Goal: Information Seeking & Learning: Learn about a topic

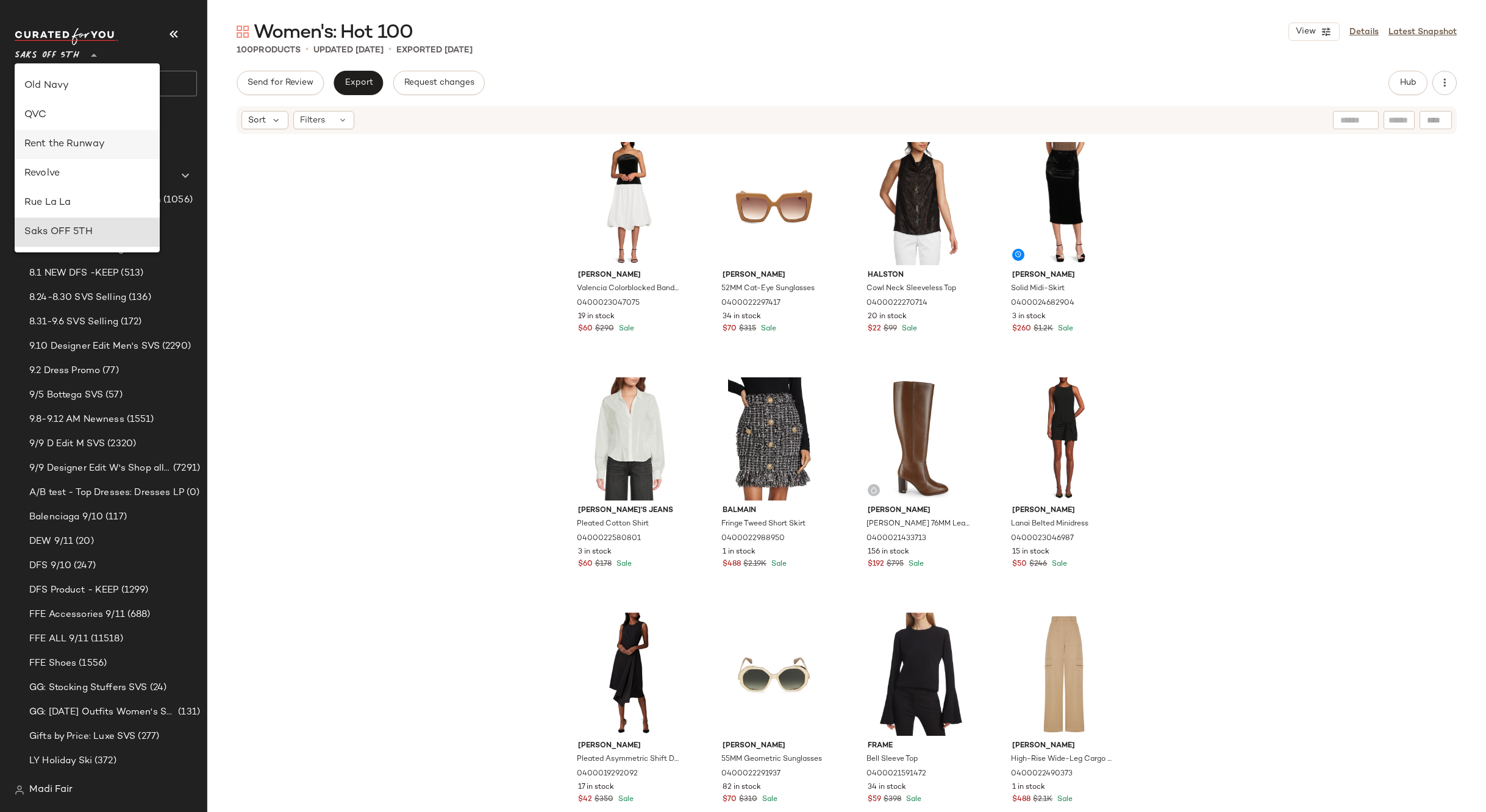
scroll to position [461, 0]
click at [104, 173] on div "Rent the Runway" at bounding box center [87, 178] width 126 height 14
type input "**"
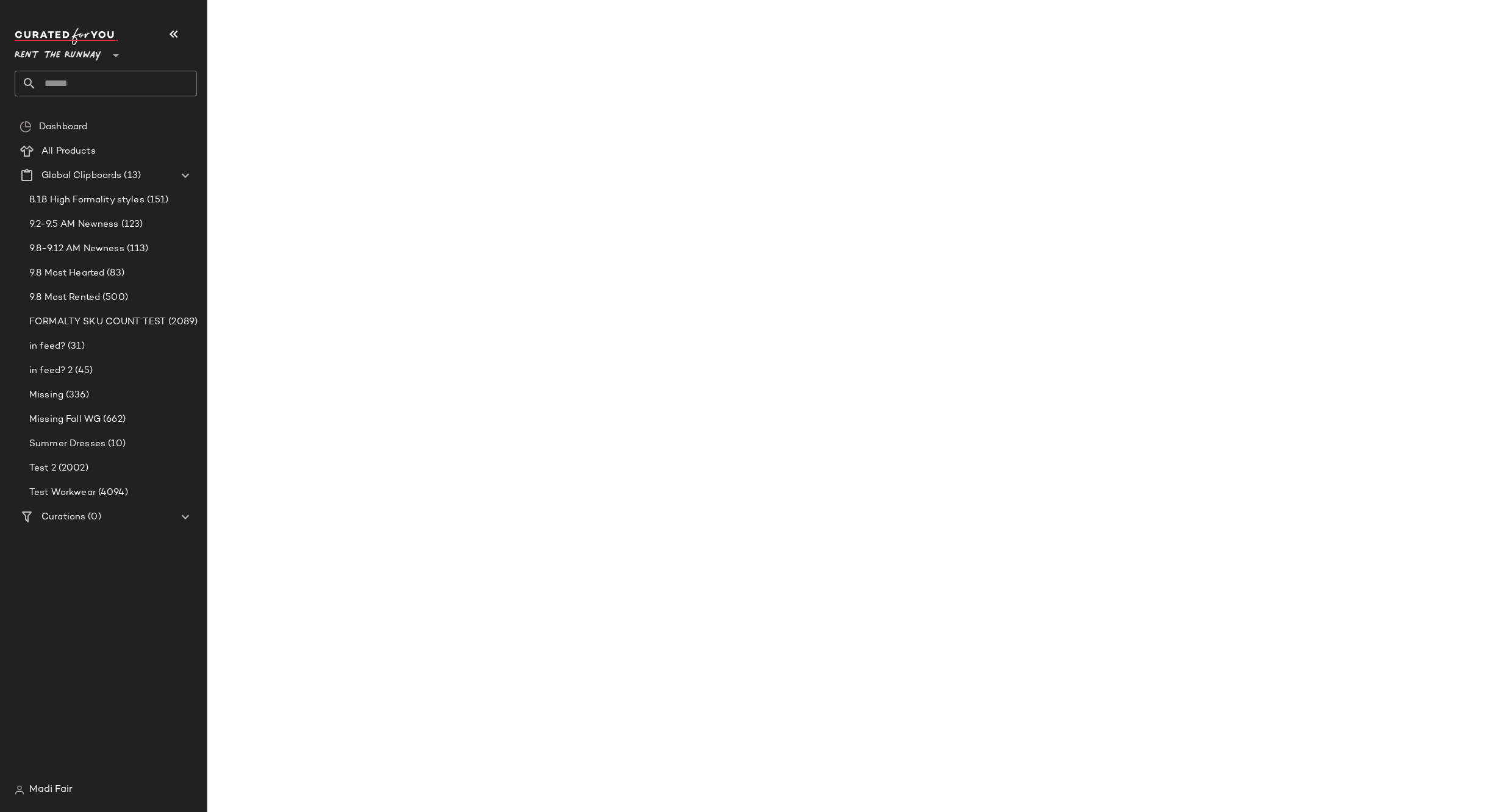
click at [94, 81] on input "text" at bounding box center [117, 84] width 161 height 26
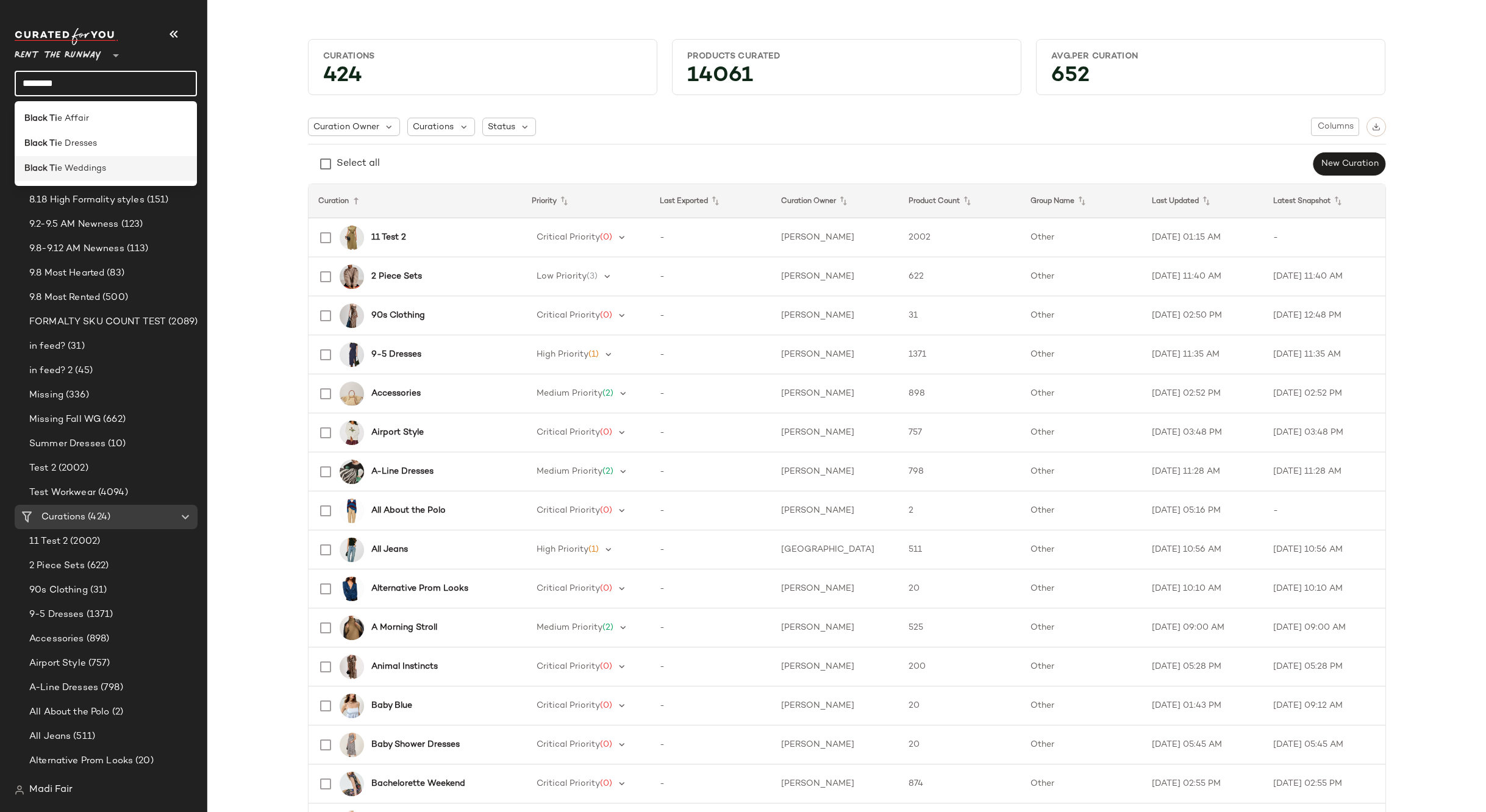
type input "********"
click at [94, 167] on span "e Weddings" at bounding box center [82, 168] width 49 height 13
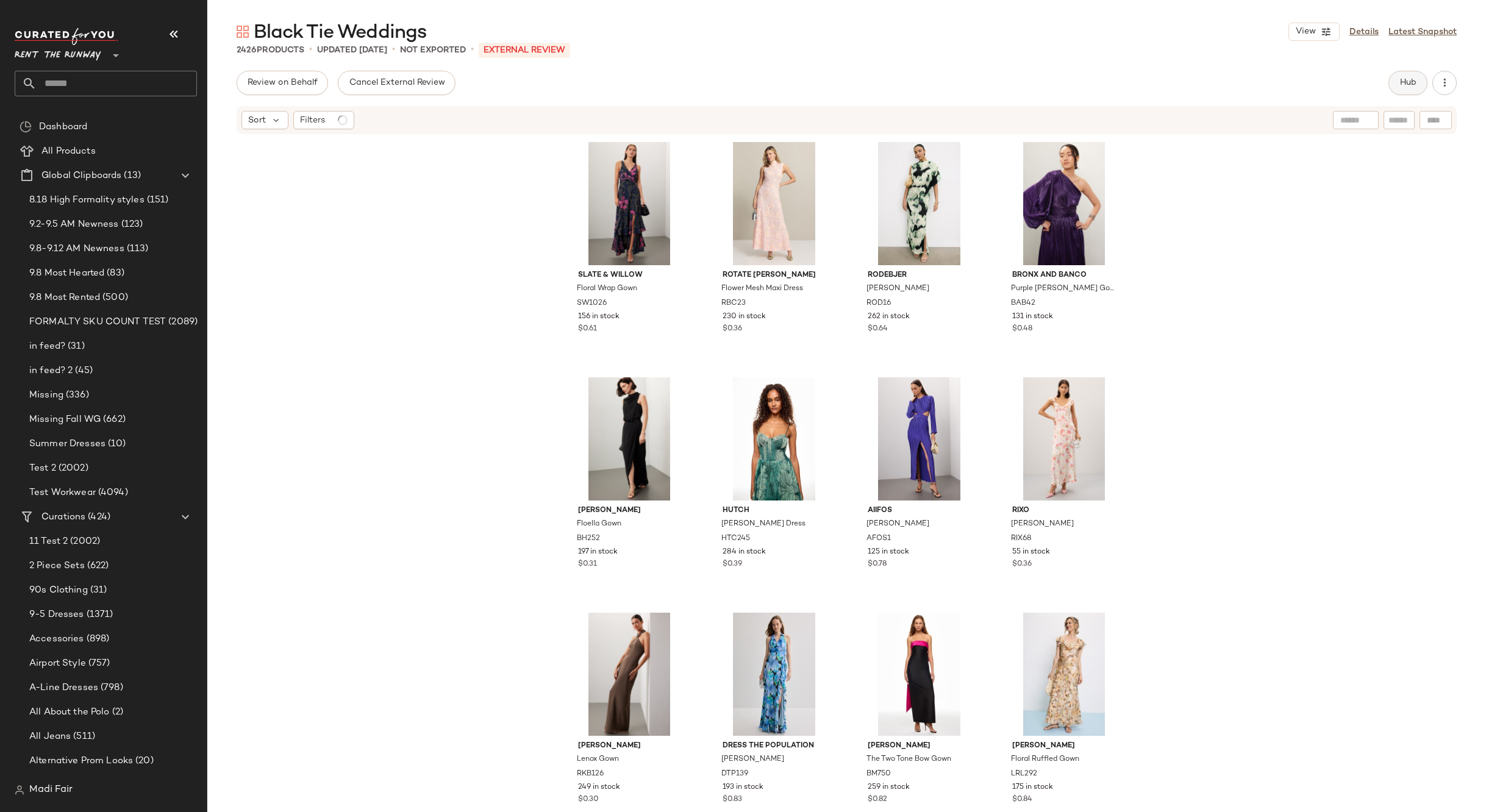
click at [1402, 86] on span "Hub" at bounding box center [1408, 83] width 17 height 10
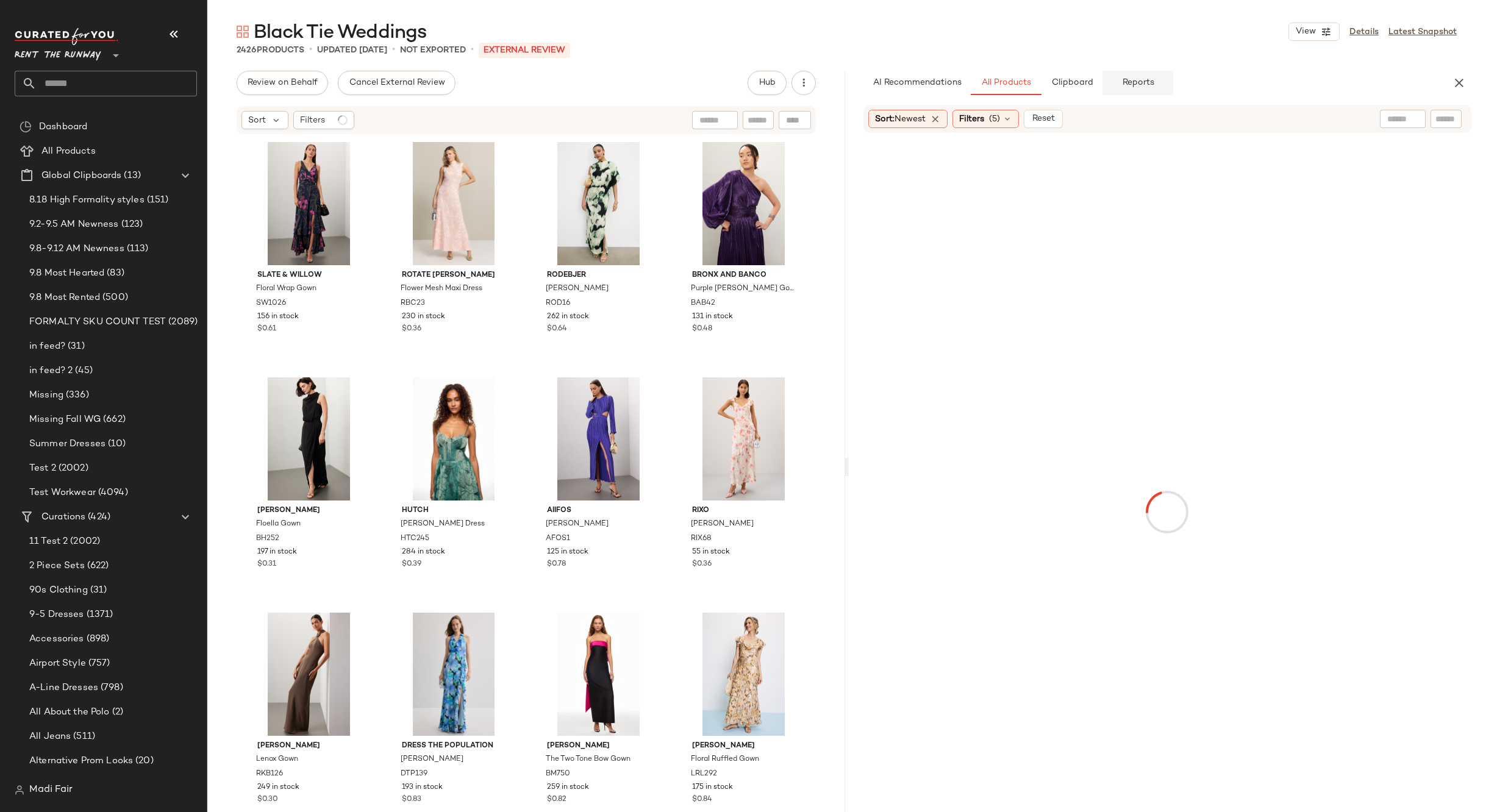
click at [1156, 87] on button "Reports" at bounding box center [1138, 83] width 71 height 24
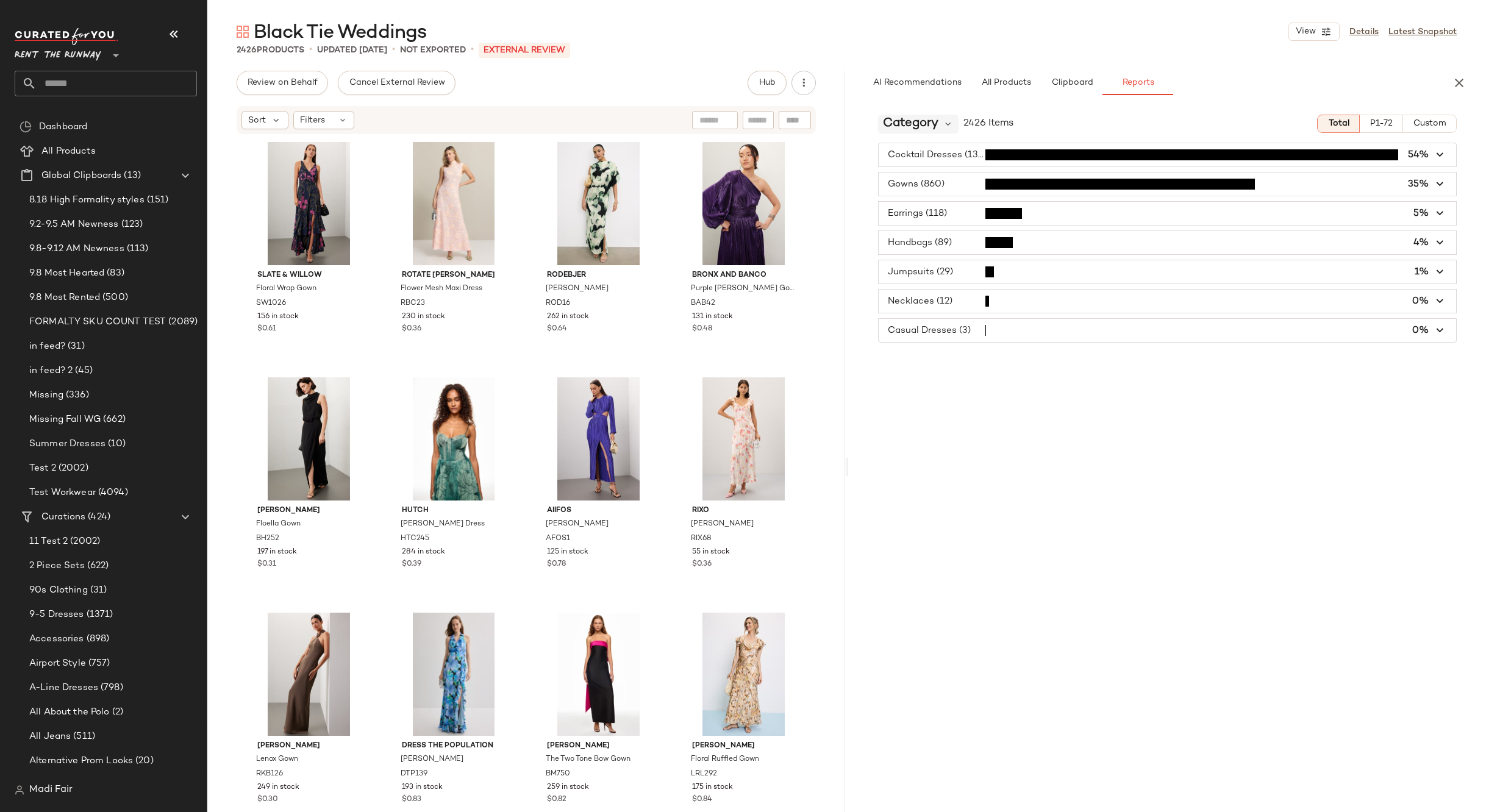
click at [930, 122] on span "Category" at bounding box center [911, 123] width 55 height 18
click at [934, 242] on span "Seasonality" at bounding box center [916, 243] width 56 height 10
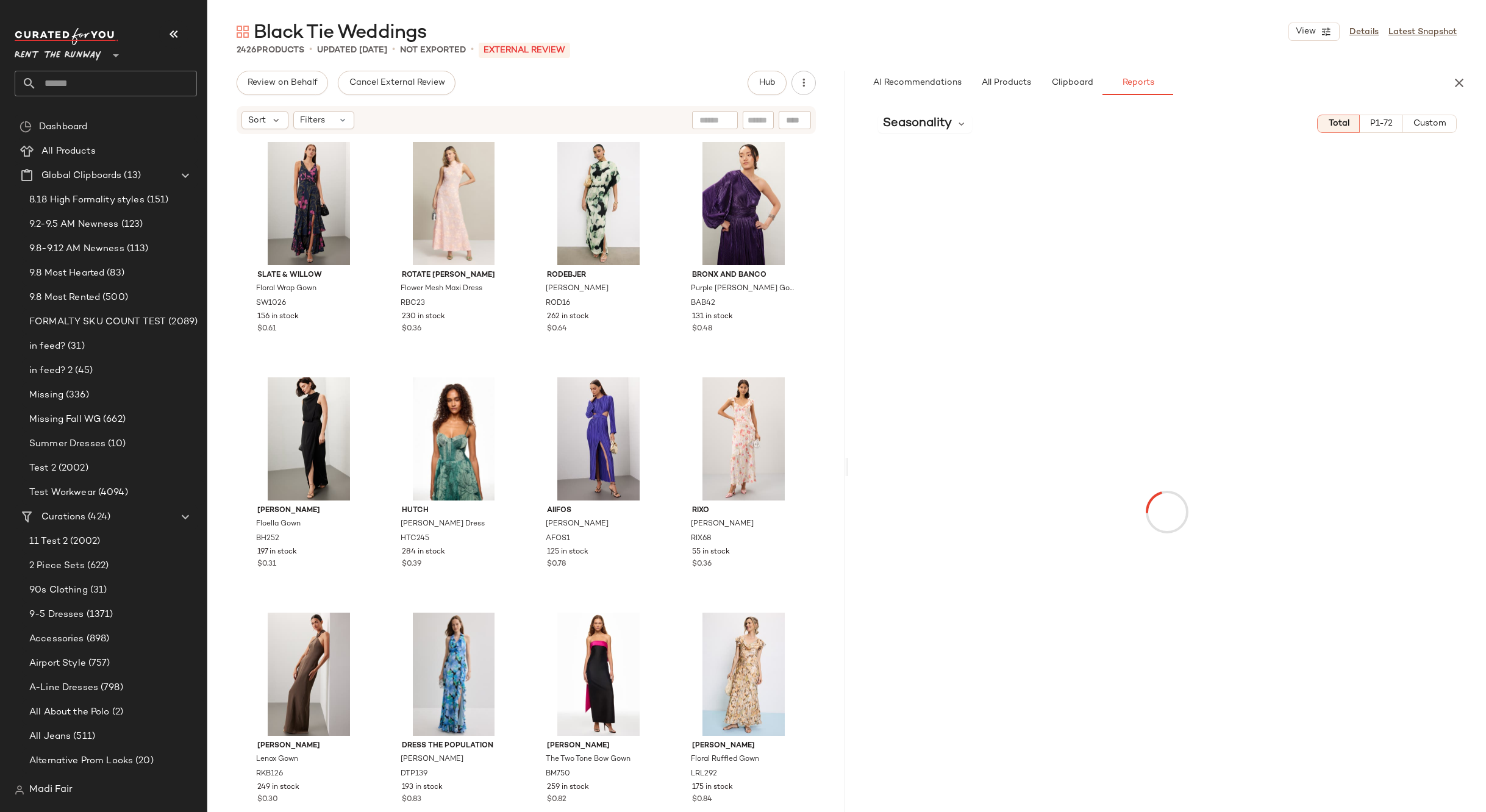
click at [1439, 116] on button "Custom" at bounding box center [1430, 123] width 54 height 18
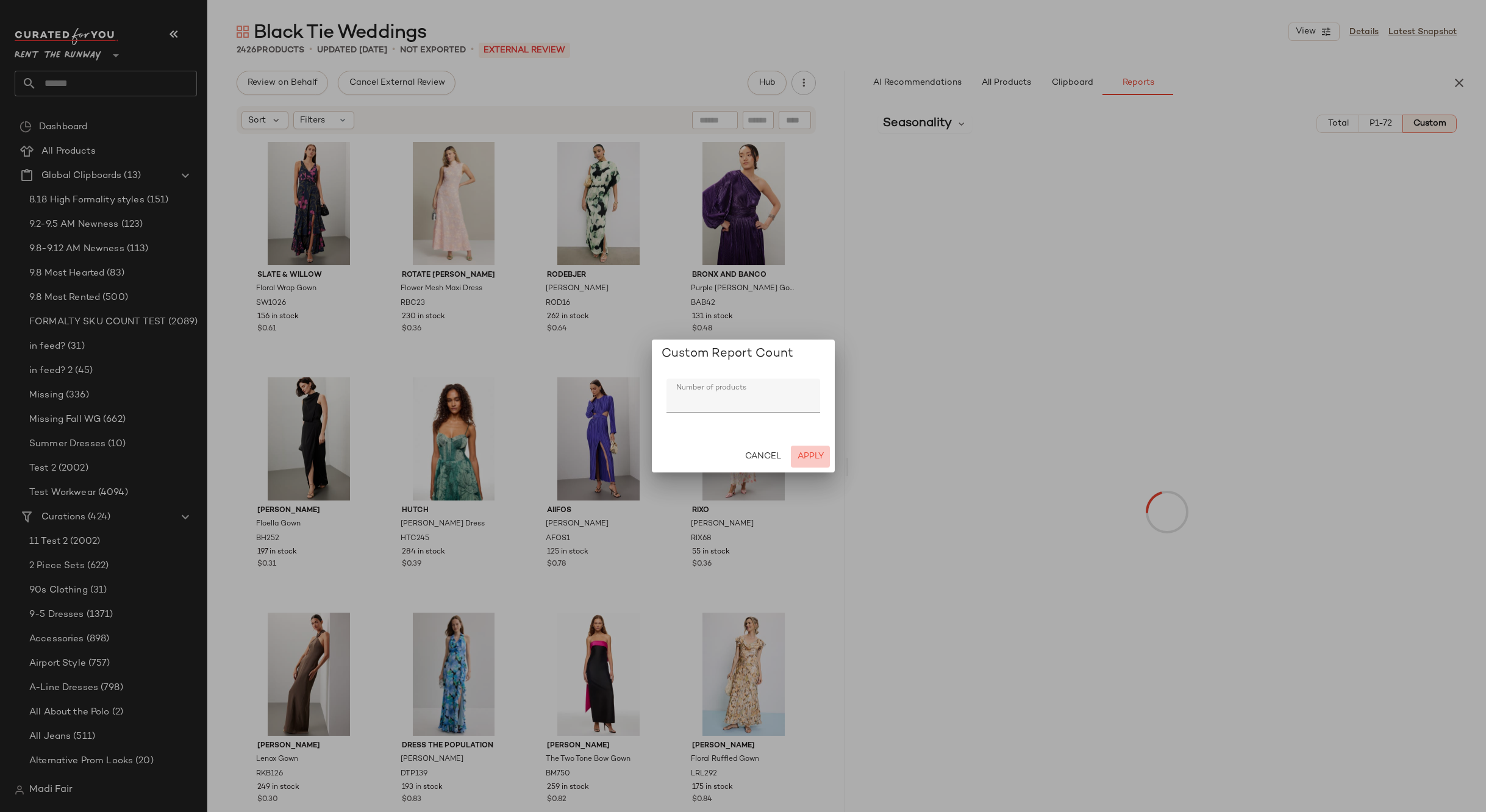
click at [810, 453] on span "Apply" at bounding box center [809, 457] width 27 height 10
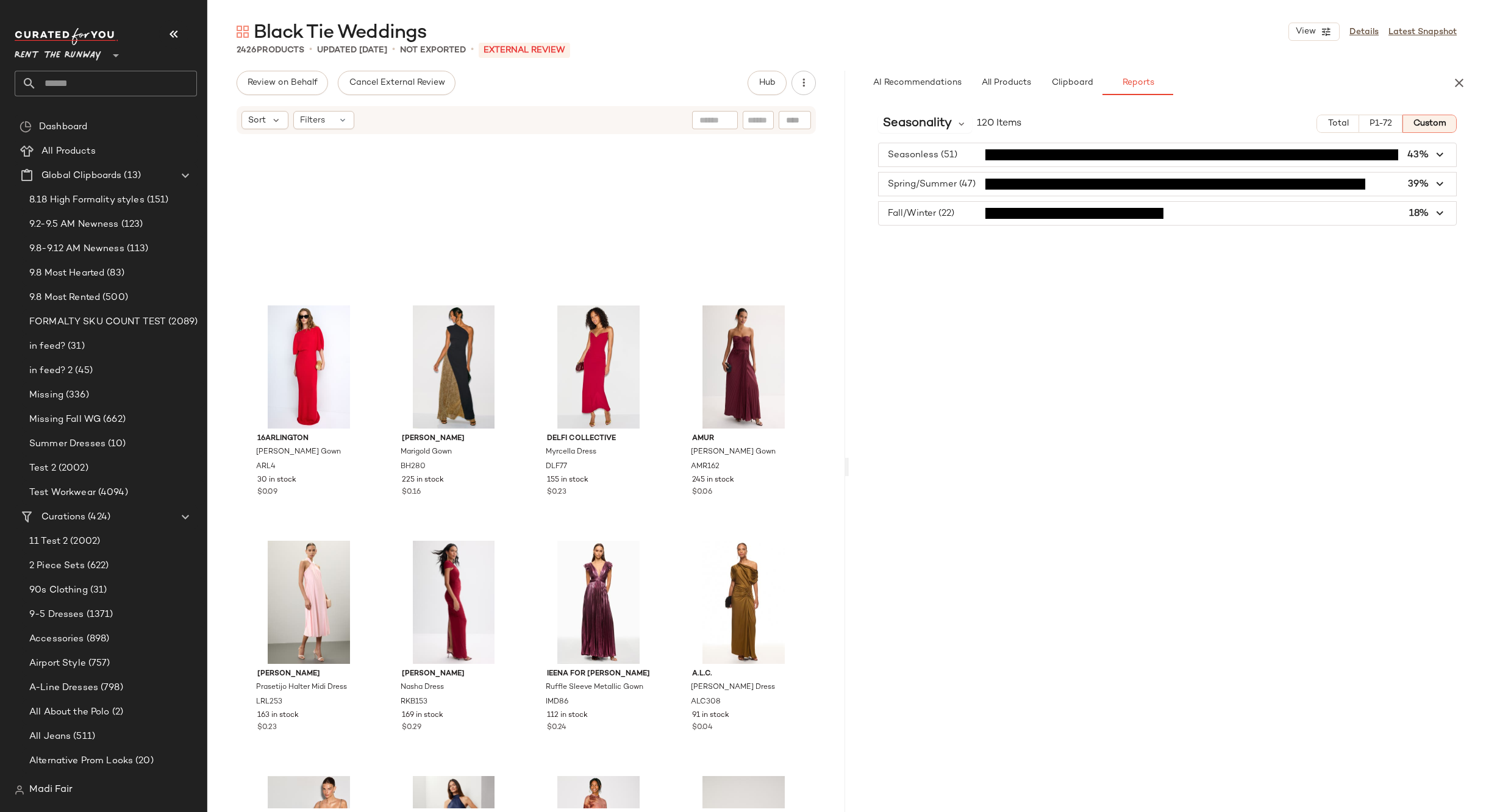
scroll to position [6839, 0]
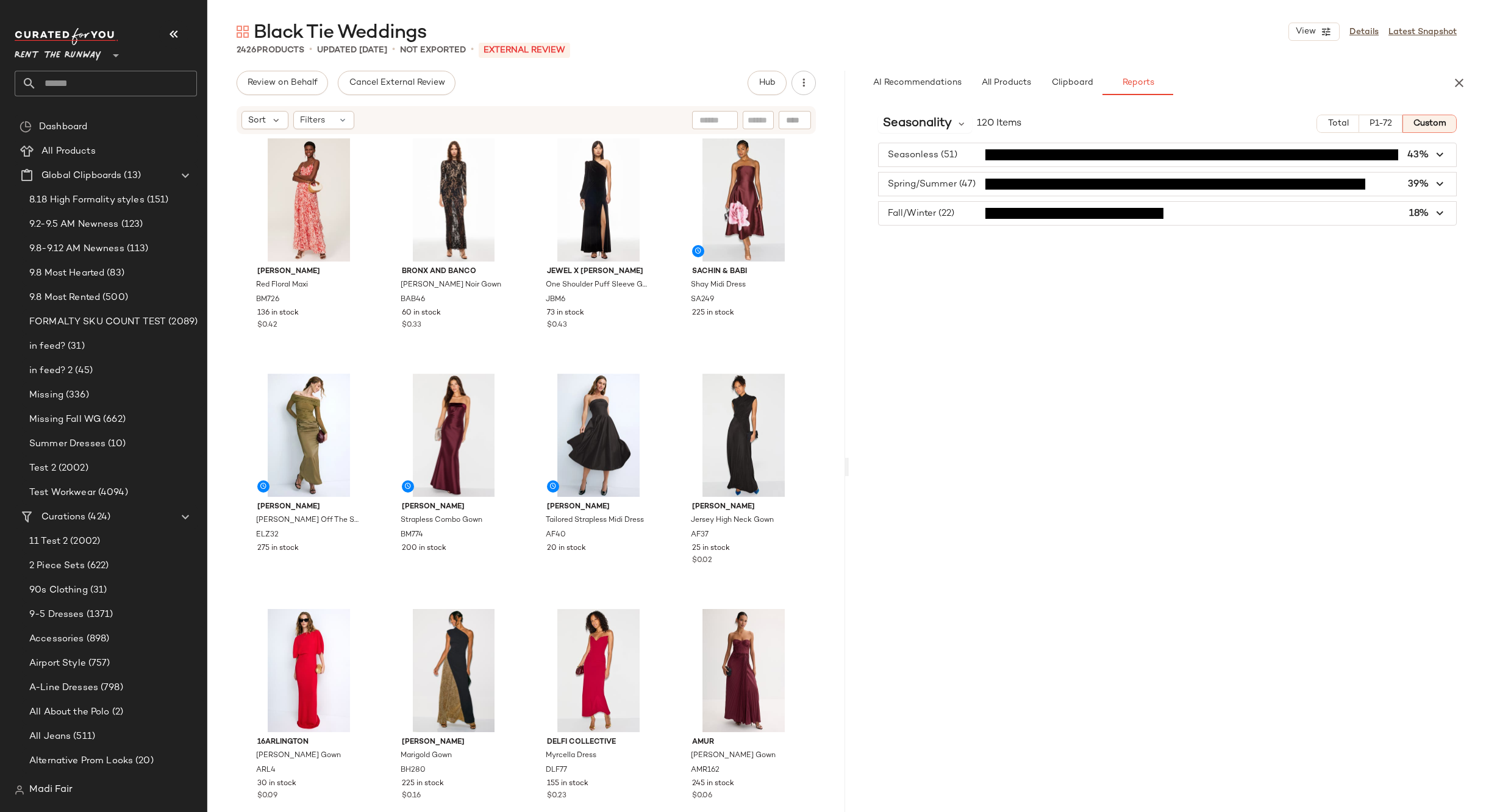
click at [1107, 526] on div "Seasonality 120 Items Total P1-72 Custom Seasonless (51) 43% Spring/Summer (47)…" at bounding box center [1168, 484] width 638 height 759
drag, startPoint x: 1458, startPoint y: 77, endPoint x: 1406, endPoint y: 79, distance: 52.0
click at [1456, 77] on icon "button" at bounding box center [1459, 83] width 14 height 14
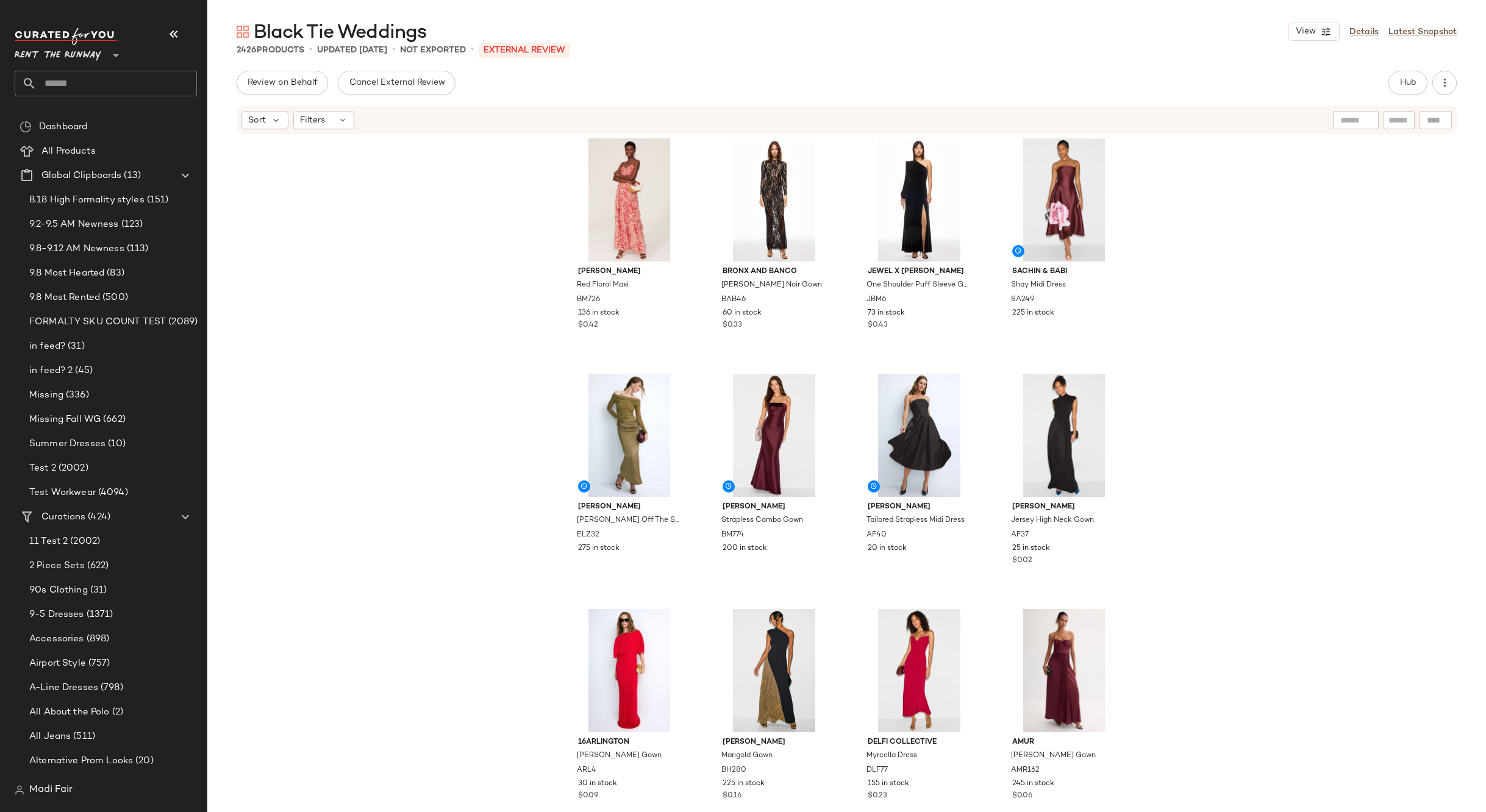
click at [94, 67] on div "Rent the Runway **" at bounding box center [105, 62] width 182 height 68
click at [91, 73] on input "text" at bounding box center [117, 84] width 161 height 26
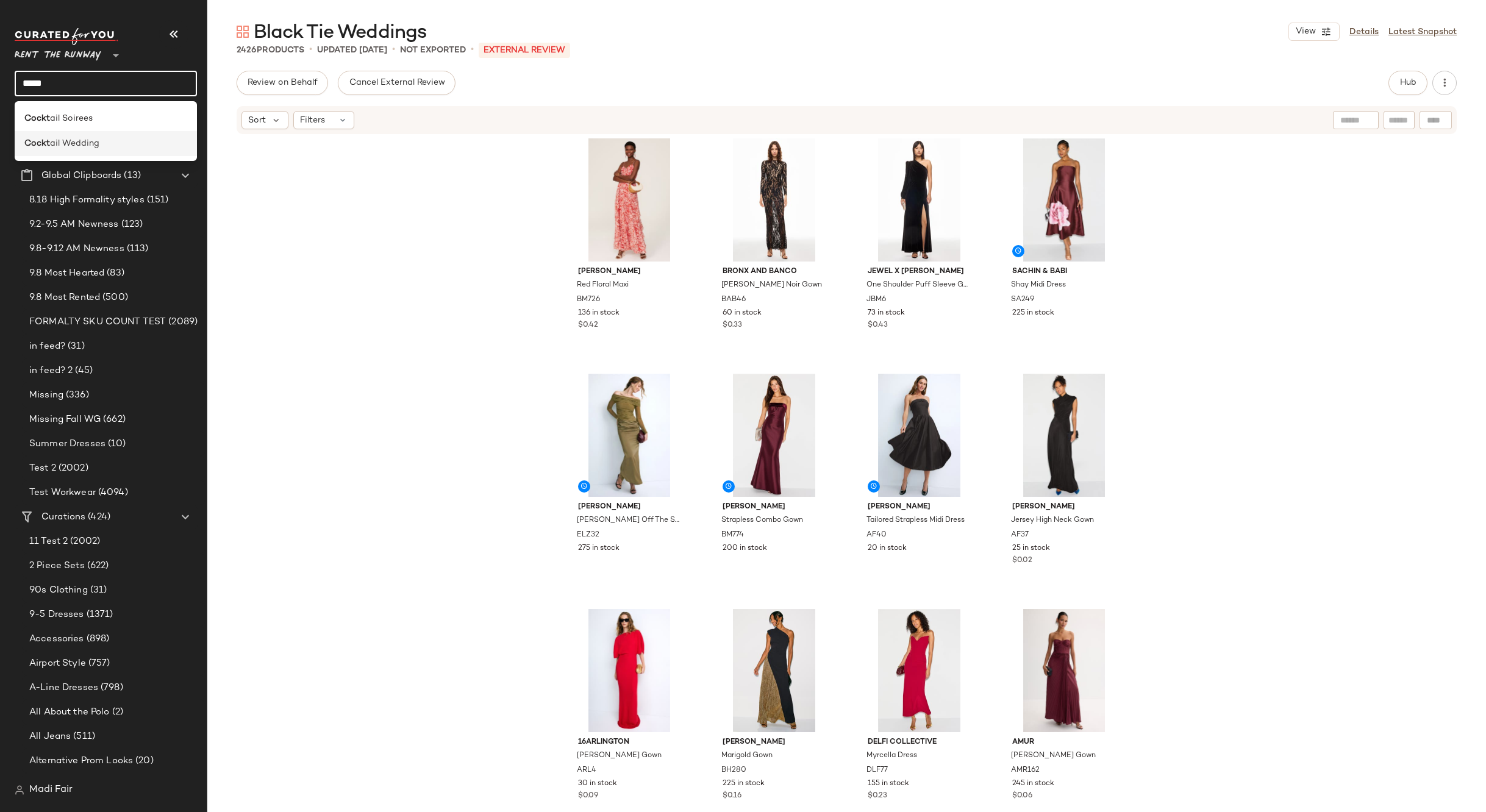
type input "*****"
click at [96, 142] on span "ail Wedding" at bounding box center [74, 144] width 50 height 13
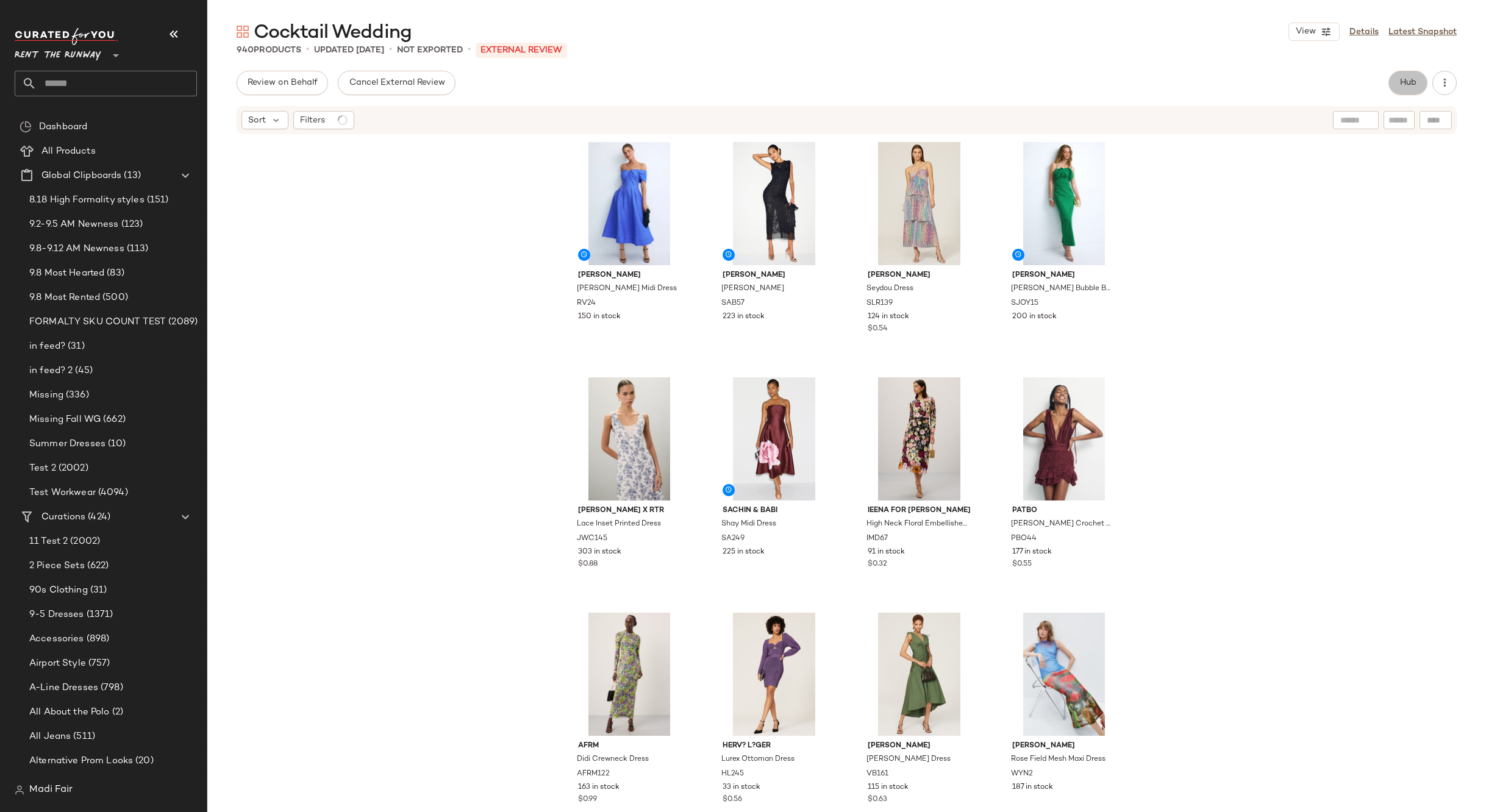
click at [1406, 77] on button "Hub" at bounding box center [1408, 83] width 39 height 24
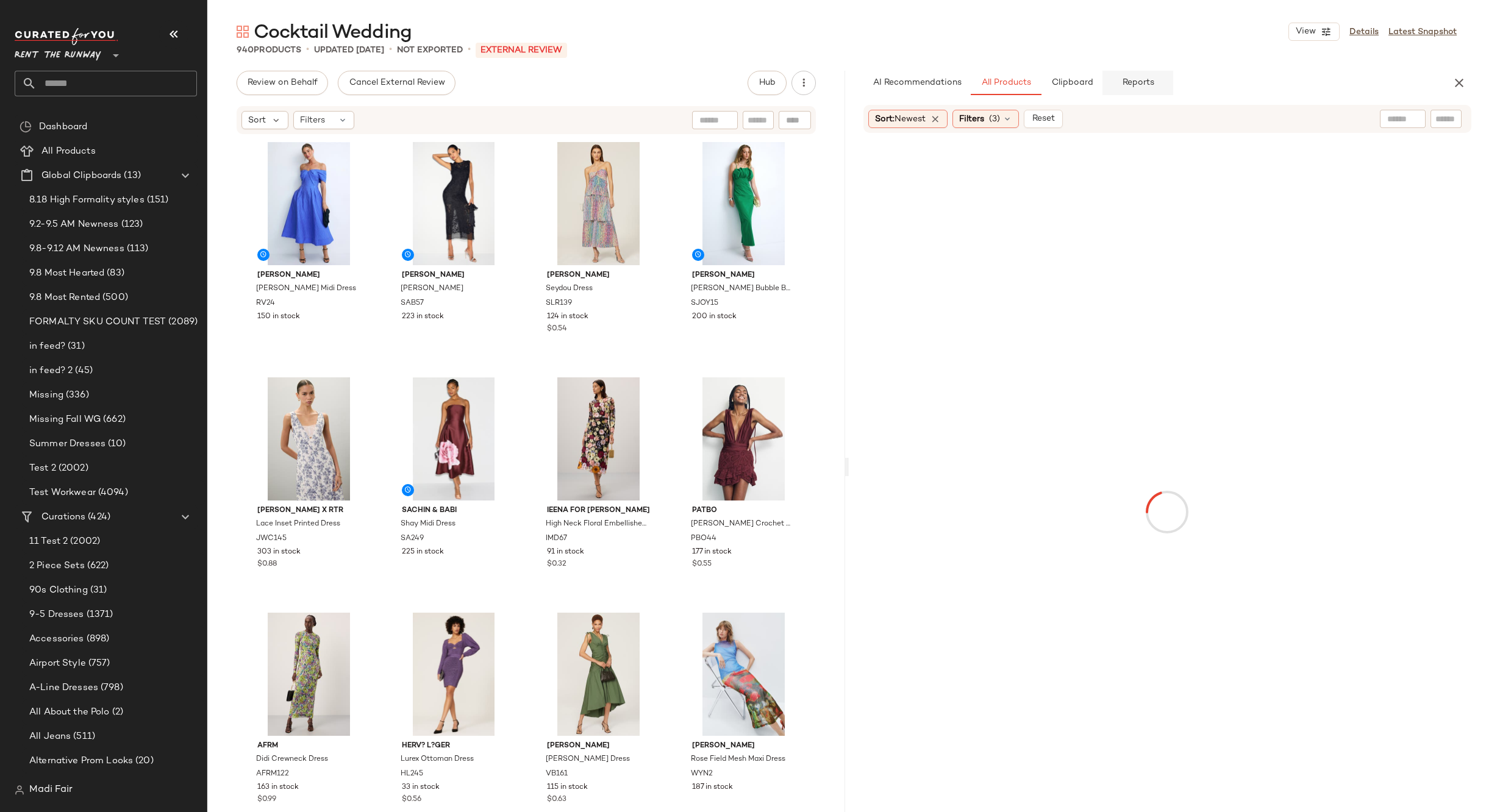
click at [1103, 73] on button "Reports" at bounding box center [1138, 83] width 71 height 24
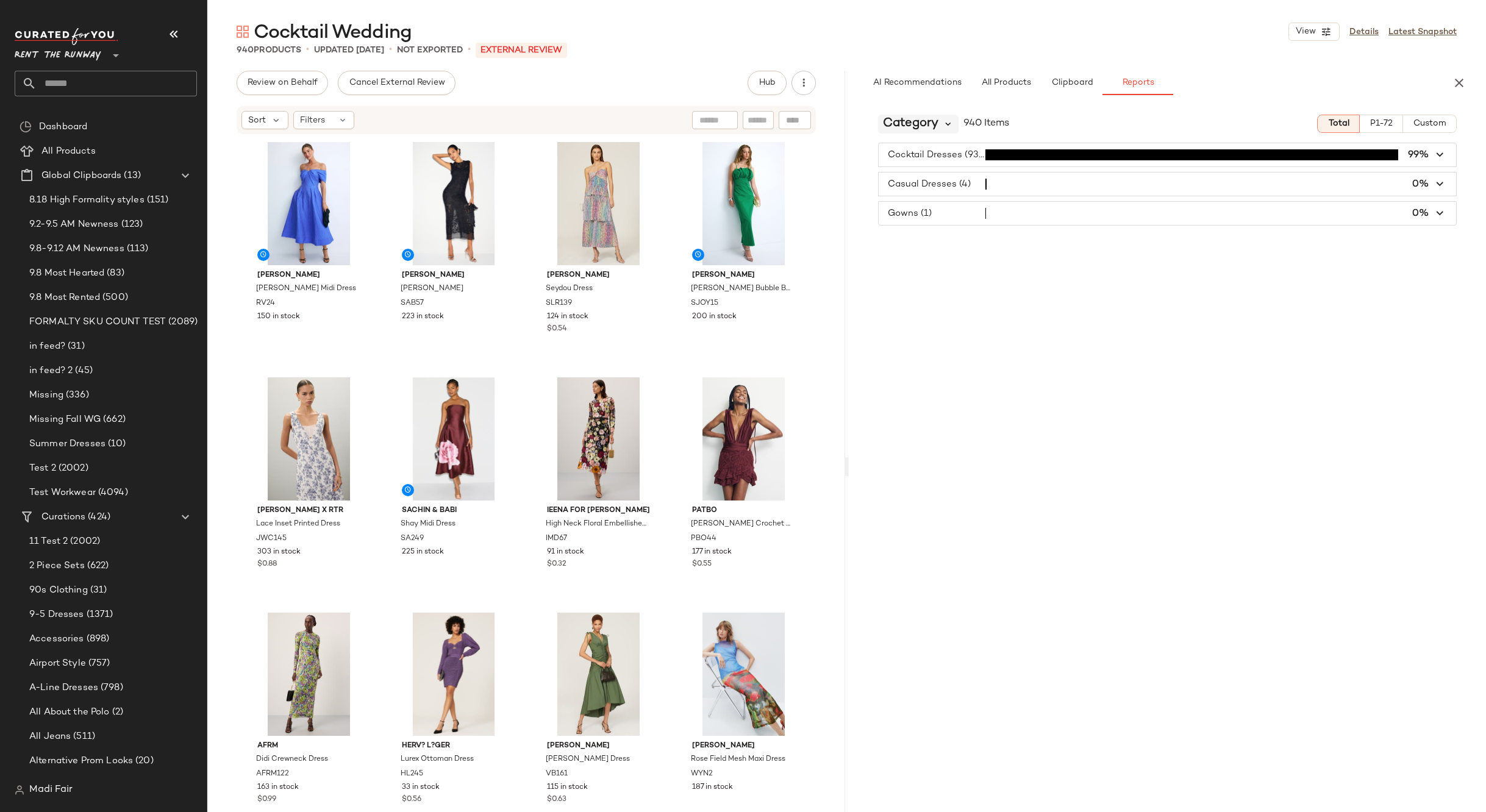
click at [946, 119] on icon at bounding box center [948, 123] width 11 height 11
click at [948, 299] on div "Seasonality" at bounding box center [955, 304] width 135 height 14
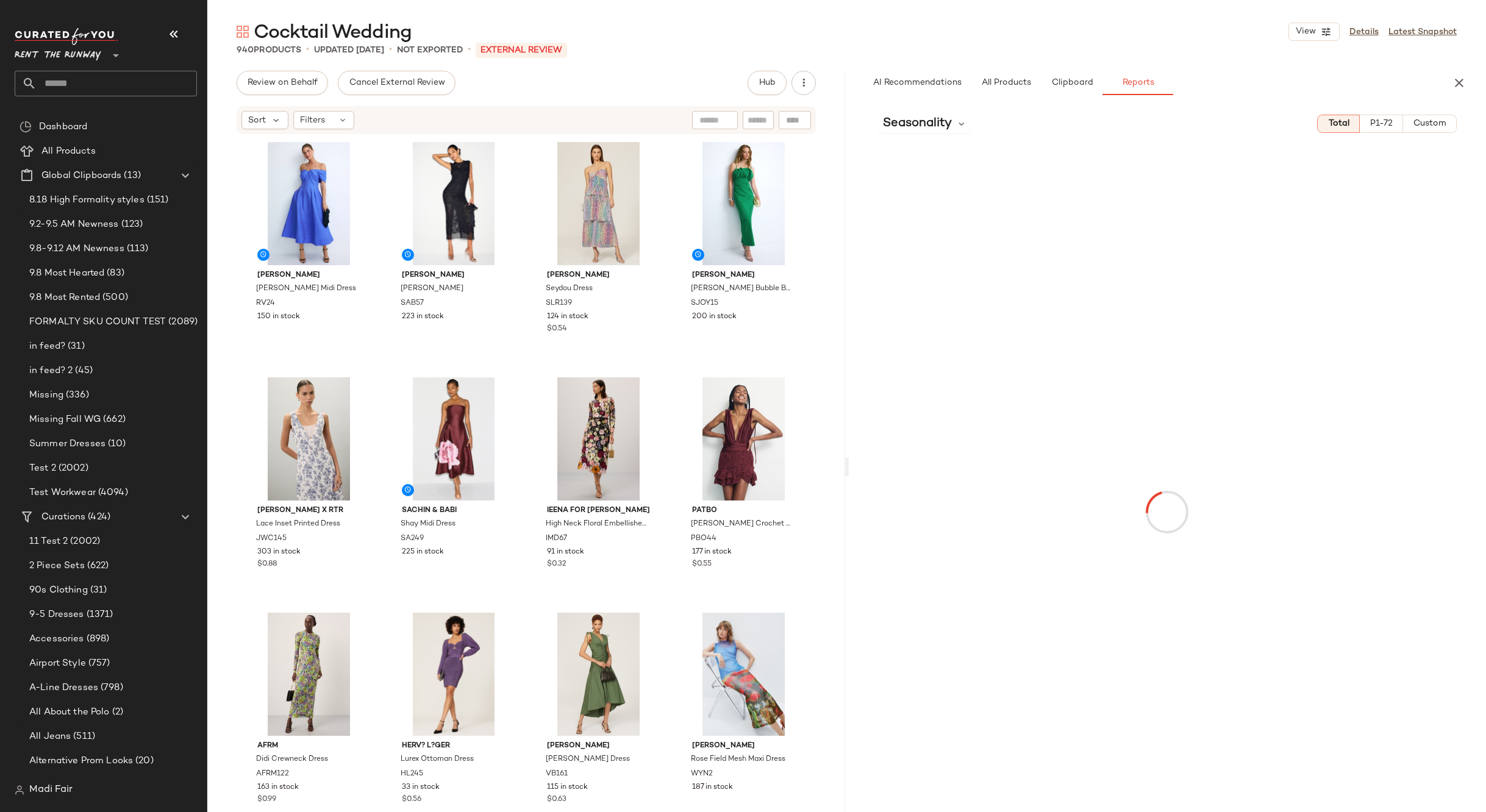
click at [1440, 126] on span "Custom" at bounding box center [1430, 124] width 34 height 10
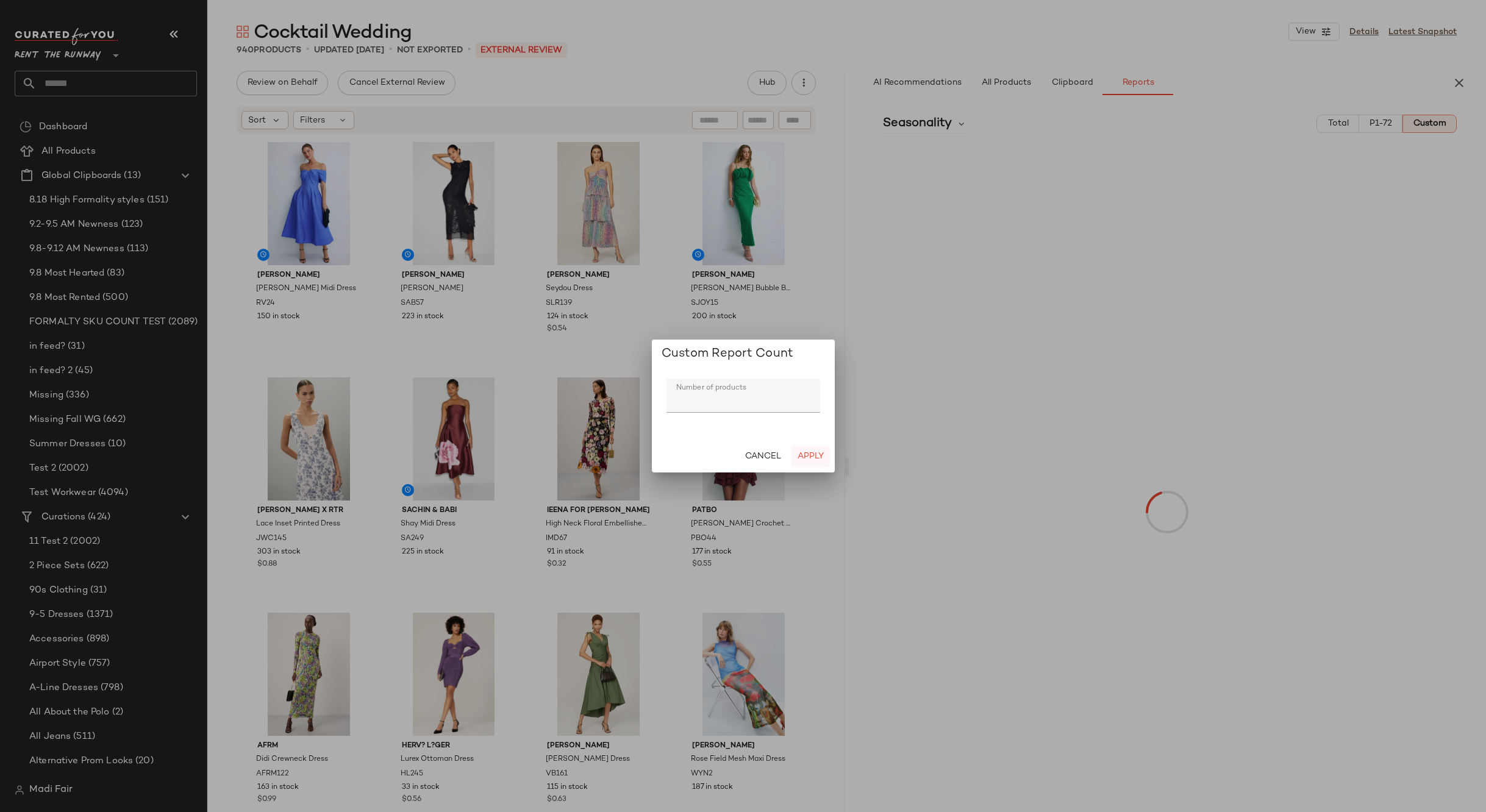
click at [821, 455] on span "Apply" at bounding box center [809, 457] width 27 height 10
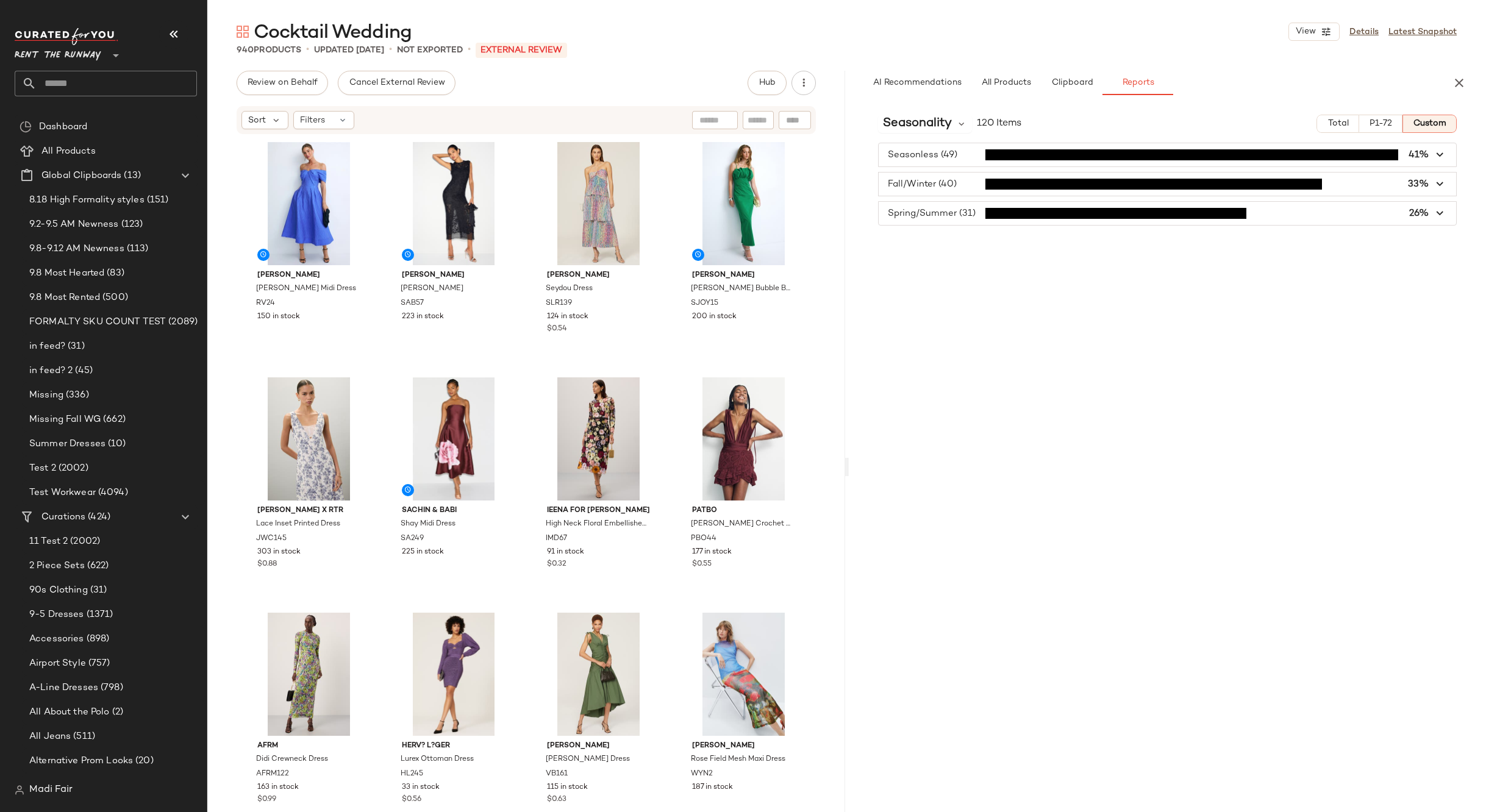
click at [62, 79] on input "text" at bounding box center [117, 84] width 161 height 26
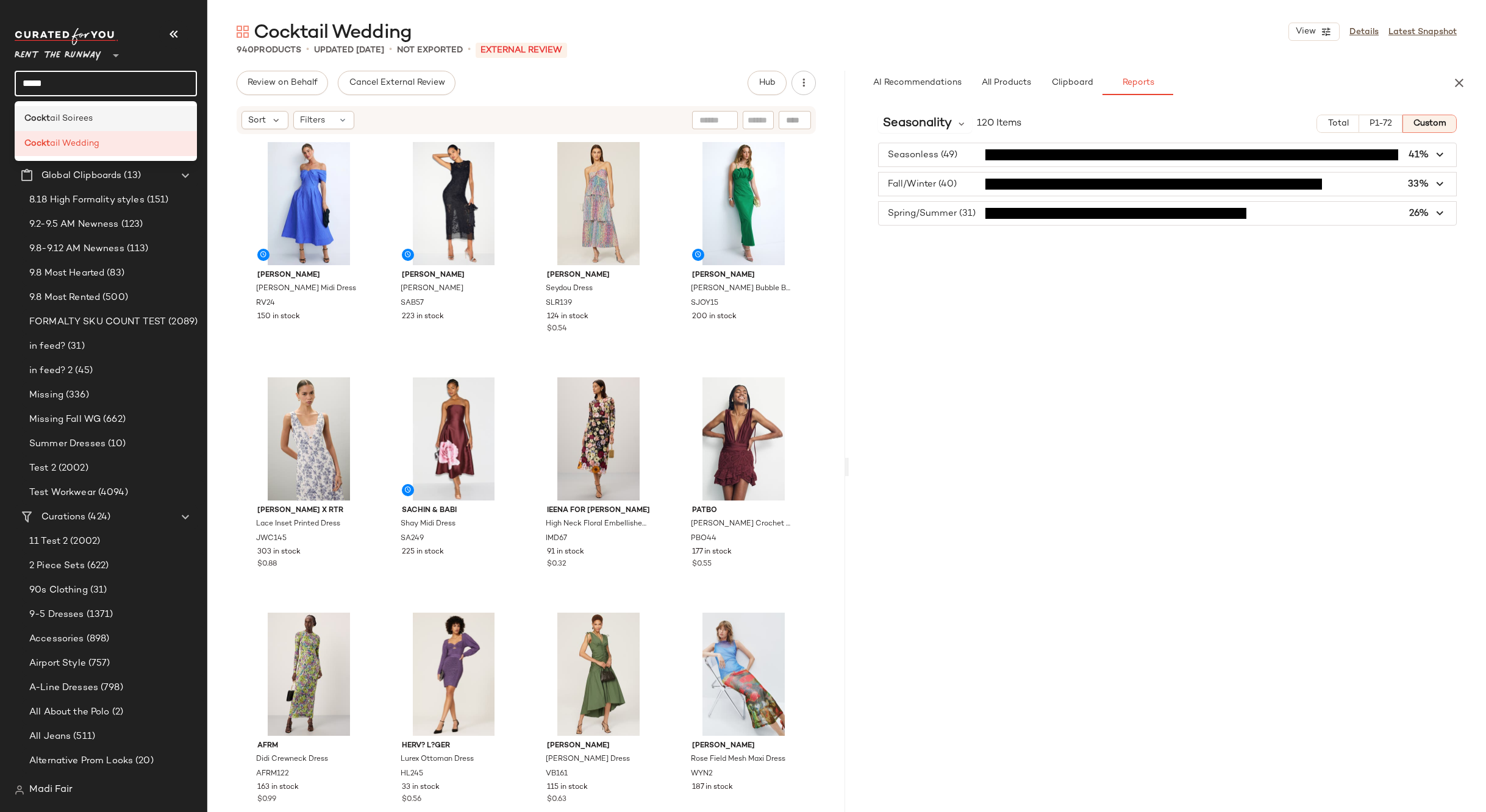
type input "*****"
click at [66, 113] on span "ail Soirees" at bounding box center [71, 119] width 42 height 13
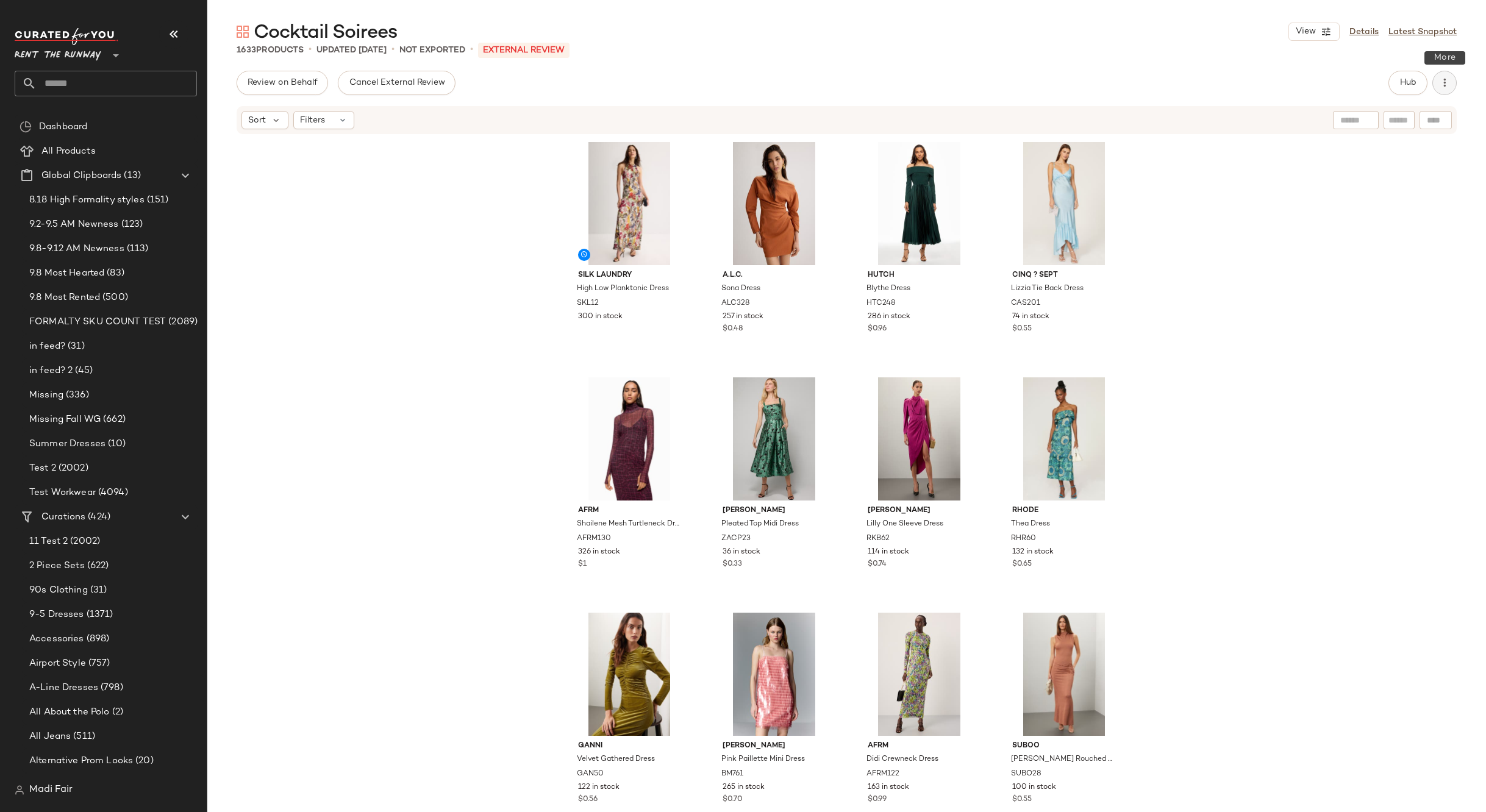
click at [1454, 78] on button "button" at bounding box center [1445, 83] width 24 height 24
click at [1398, 89] on button "Hub" at bounding box center [1408, 83] width 39 height 24
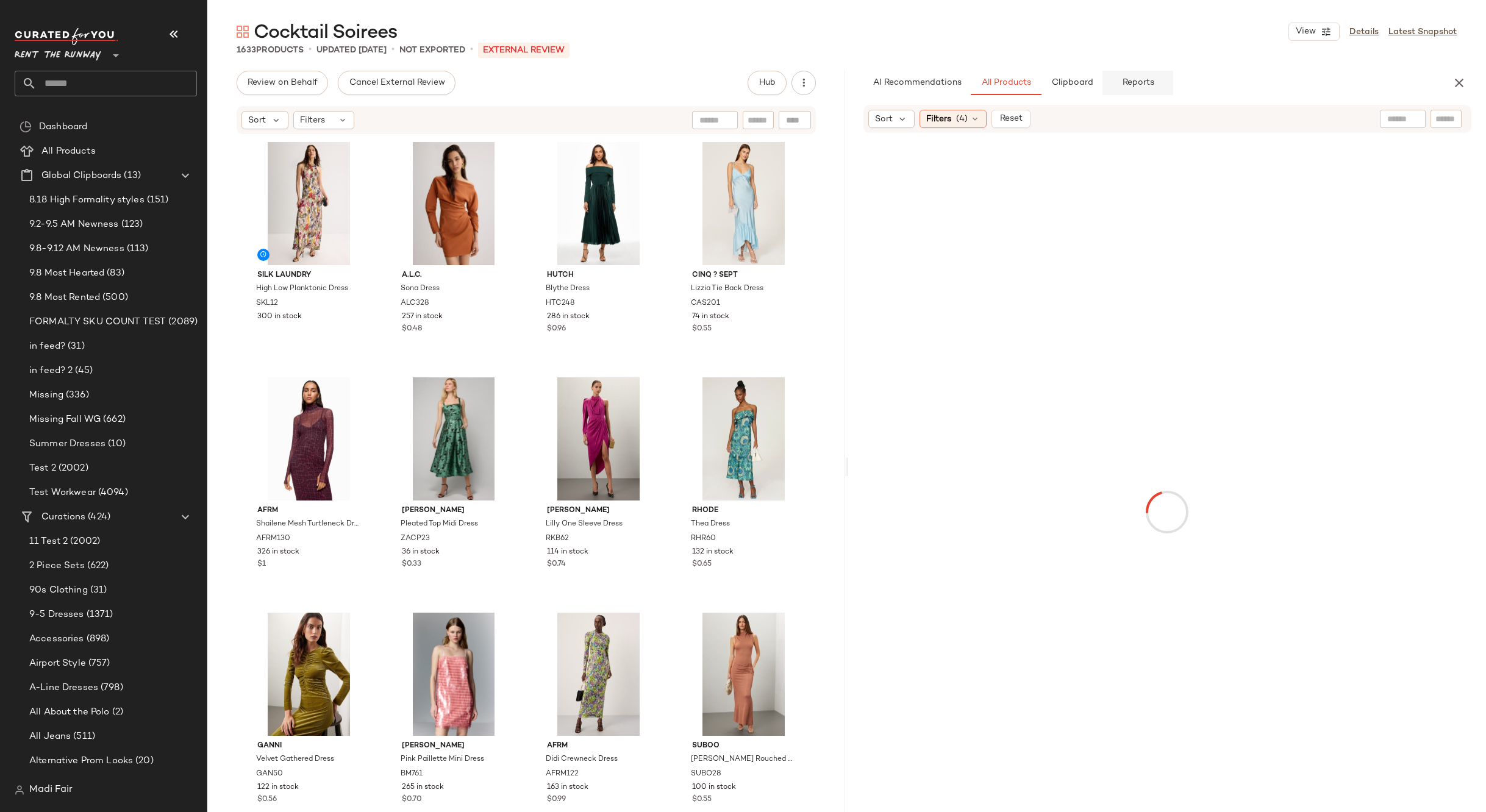
click at [1150, 78] on span "Reports" at bounding box center [1138, 83] width 32 height 10
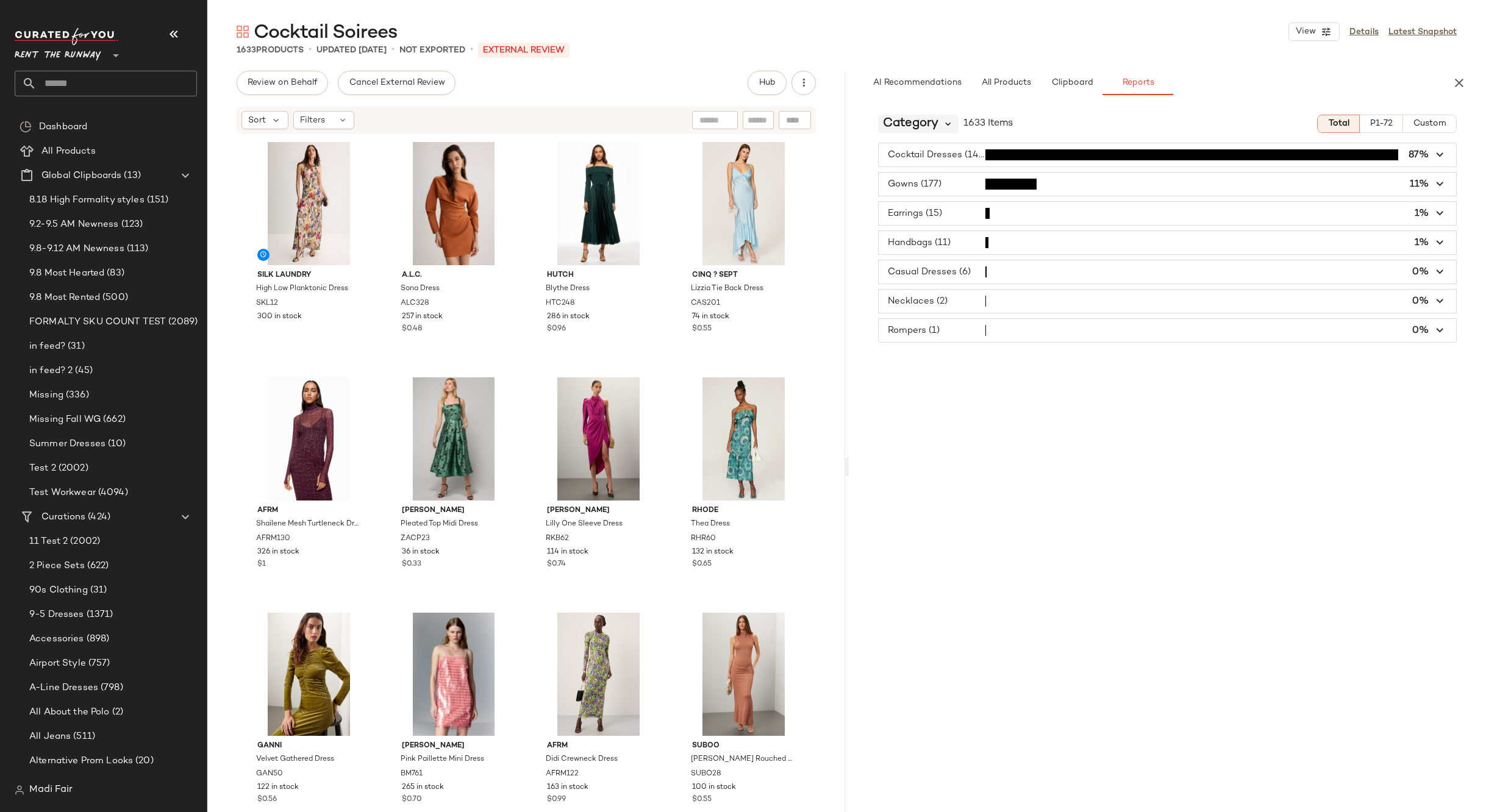
click at [943, 125] on icon at bounding box center [948, 123] width 11 height 11
click at [948, 242] on div "Seasonality" at bounding box center [955, 243] width 135 height 14
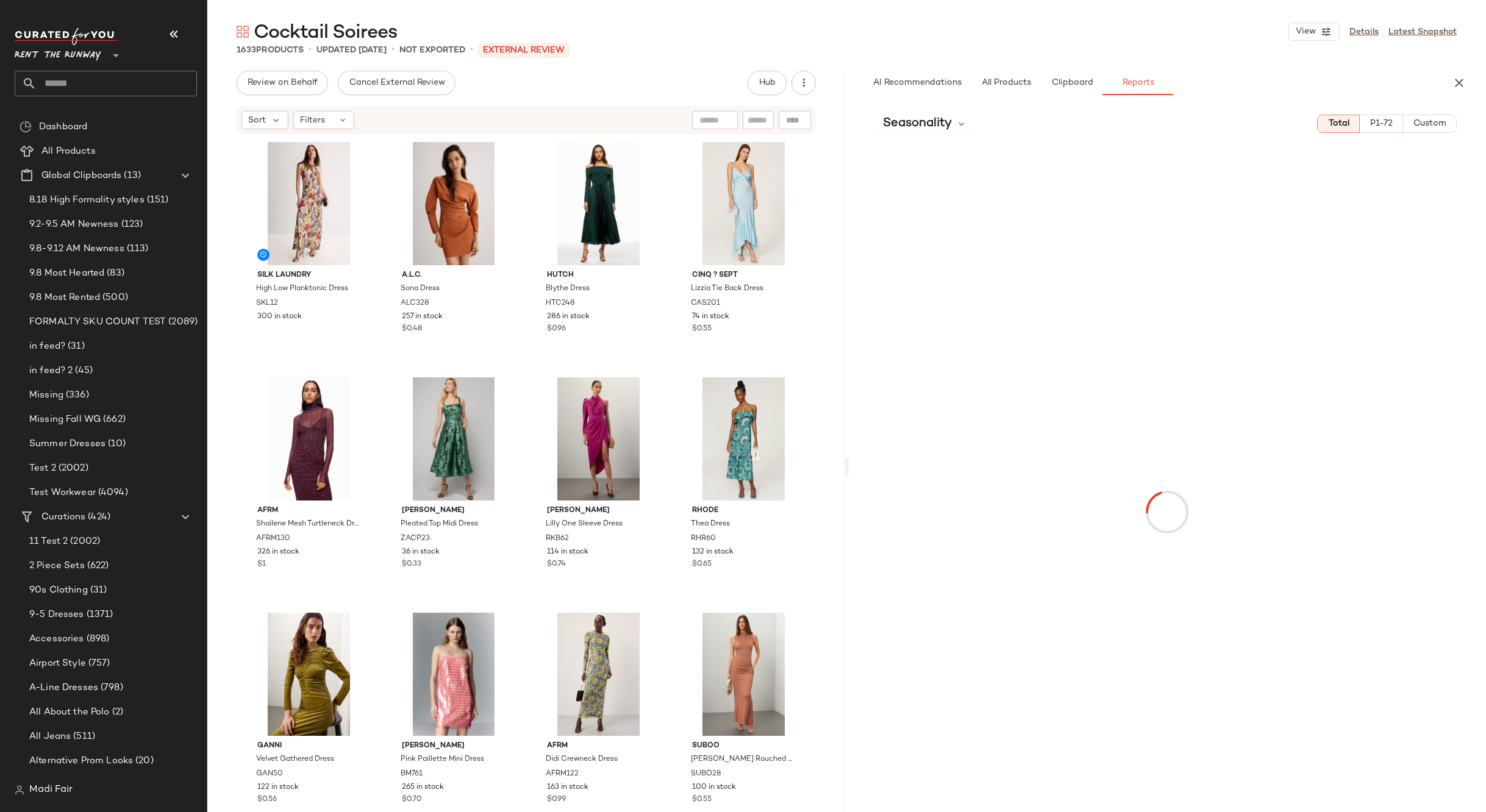
click at [1446, 125] on span "Custom" at bounding box center [1430, 124] width 34 height 10
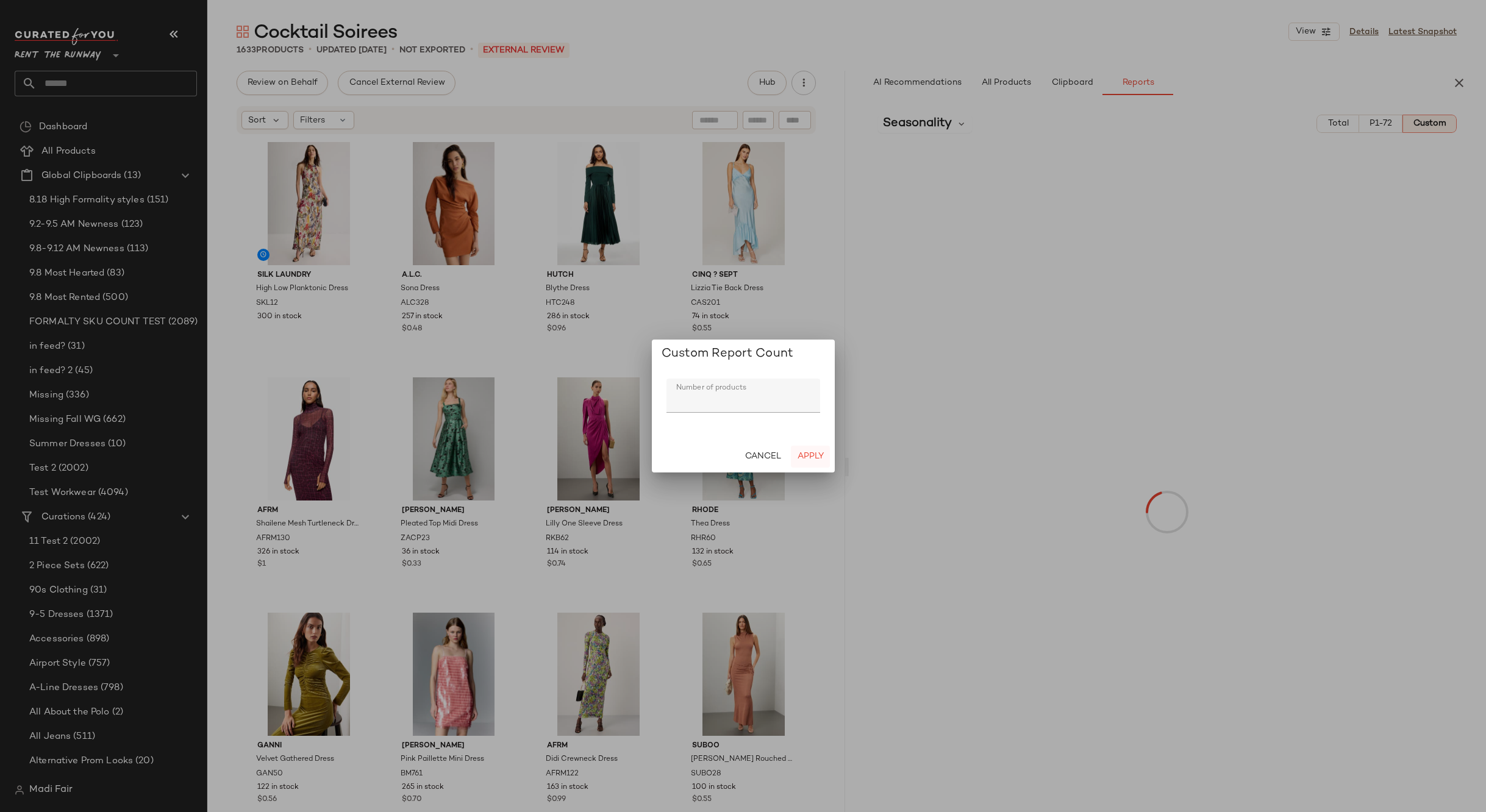
click at [810, 455] on span "Apply" at bounding box center [809, 457] width 27 height 10
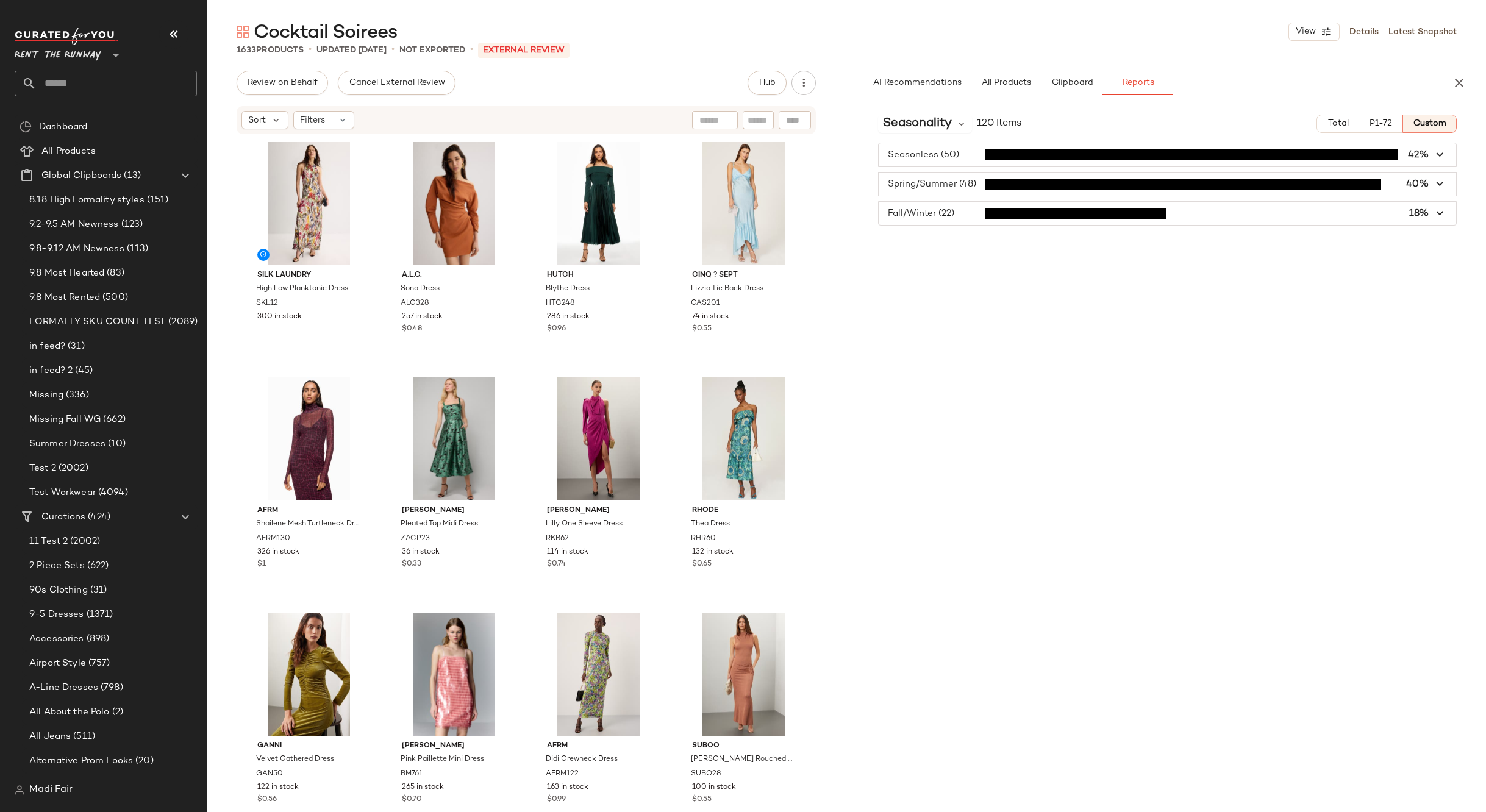
click at [101, 86] on input "text" at bounding box center [117, 84] width 161 height 26
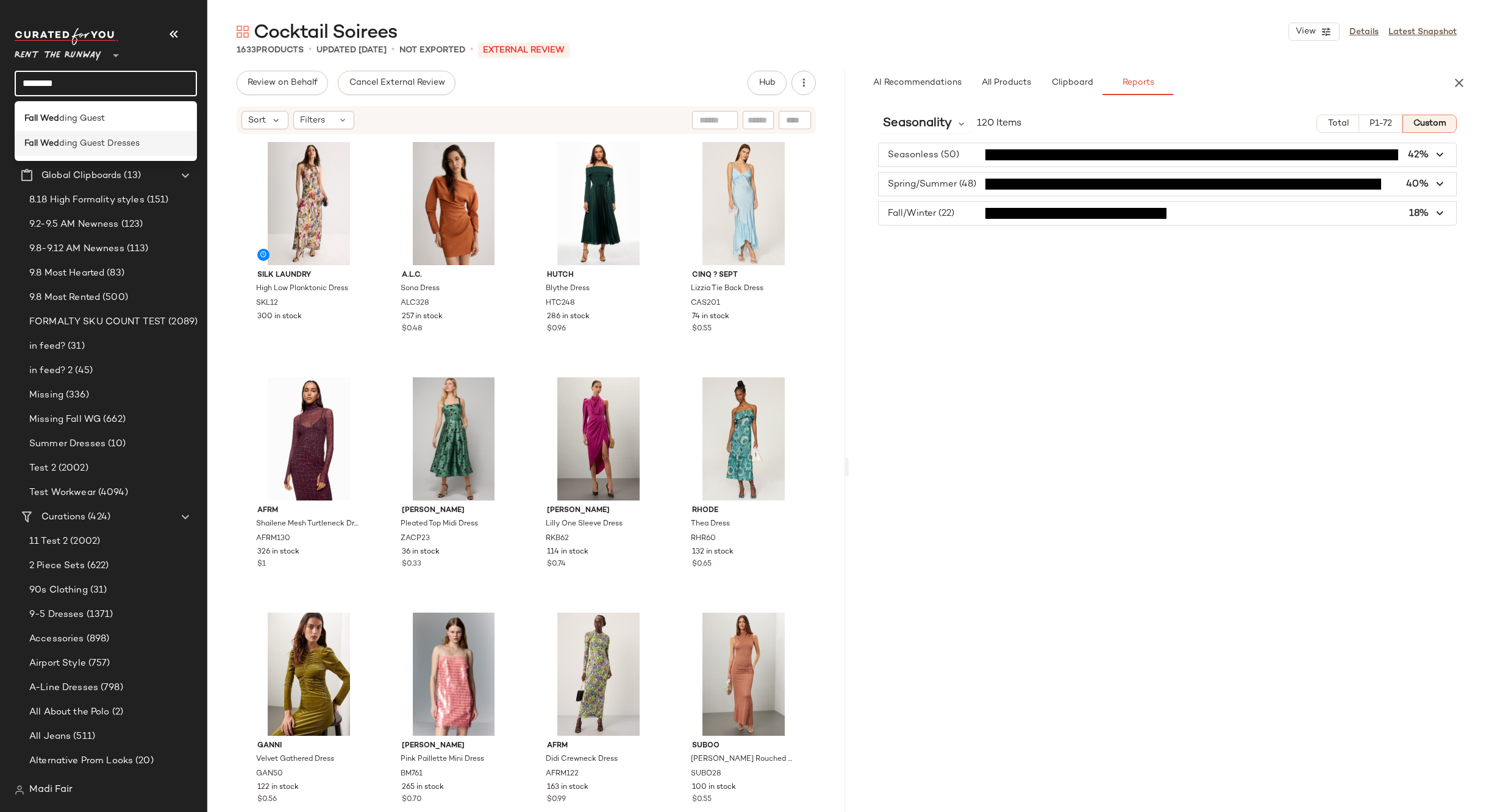
type input "********"
click at [107, 143] on span "ding Guest Dresses" at bounding box center [99, 144] width 81 height 13
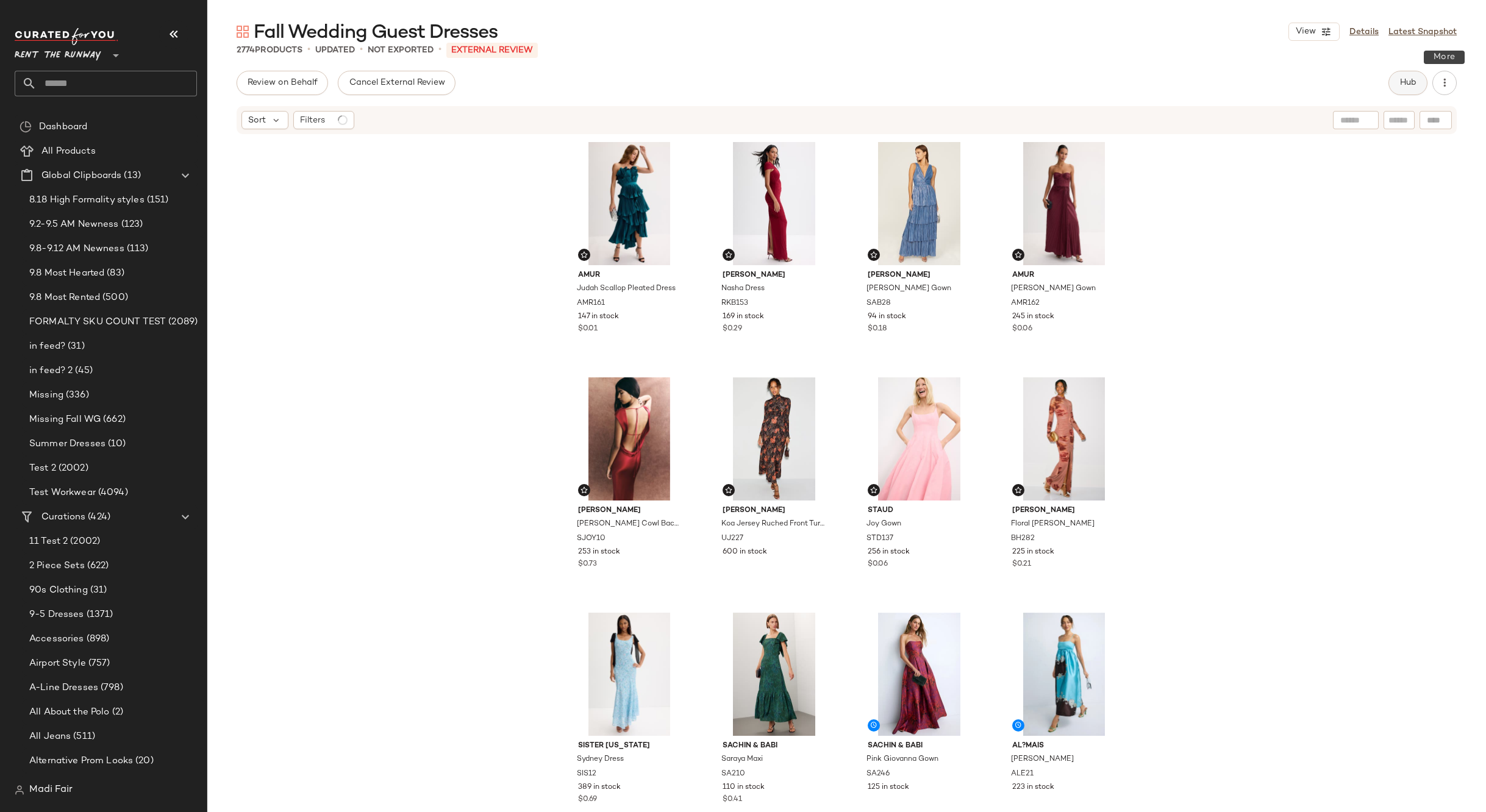
click at [1407, 78] on span "Hub" at bounding box center [1408, 83] width 17 height 10
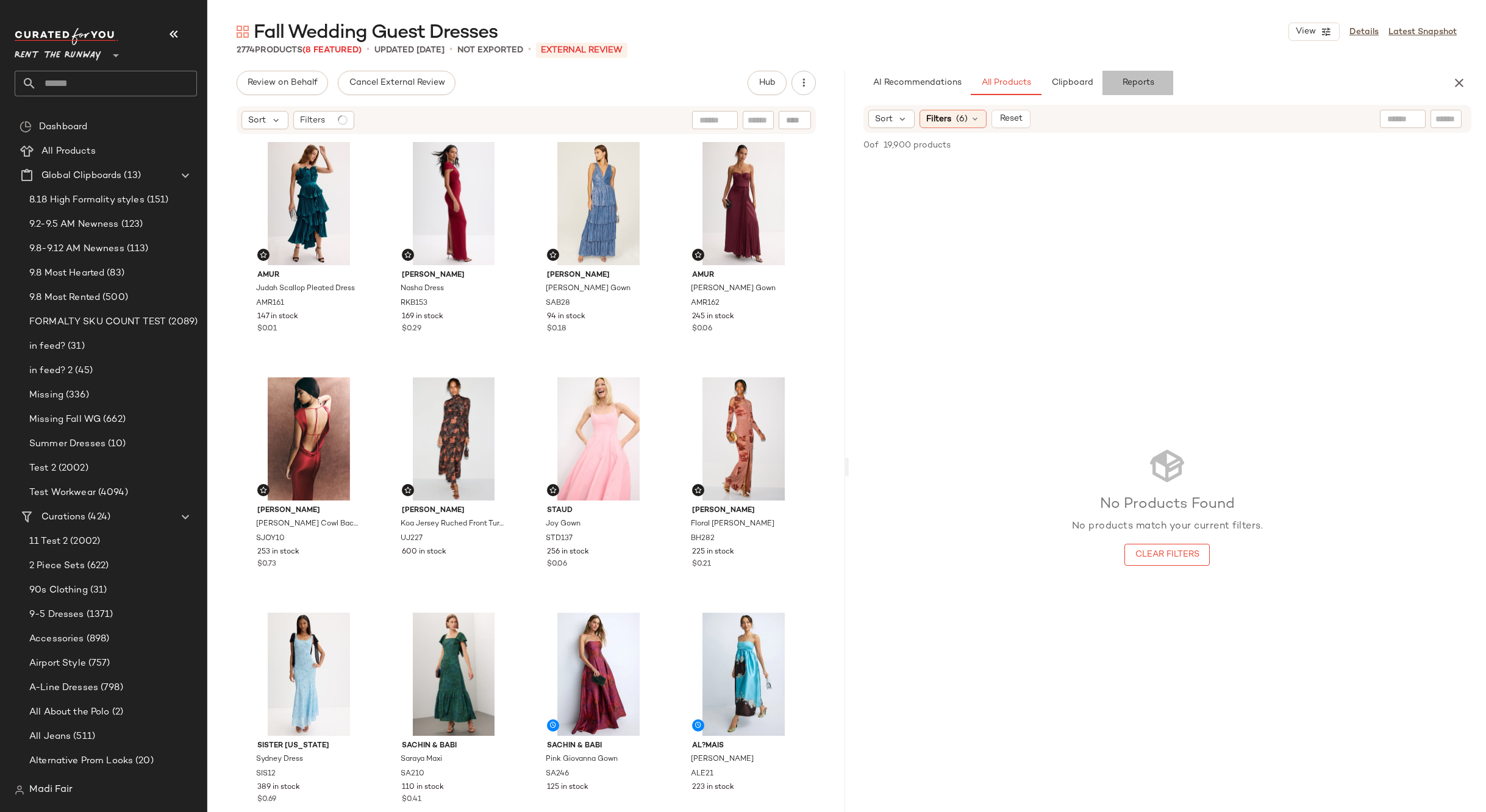
click at [1147, 78] on span "Reports" at bounding box center [1138, 83] width 32 height 10
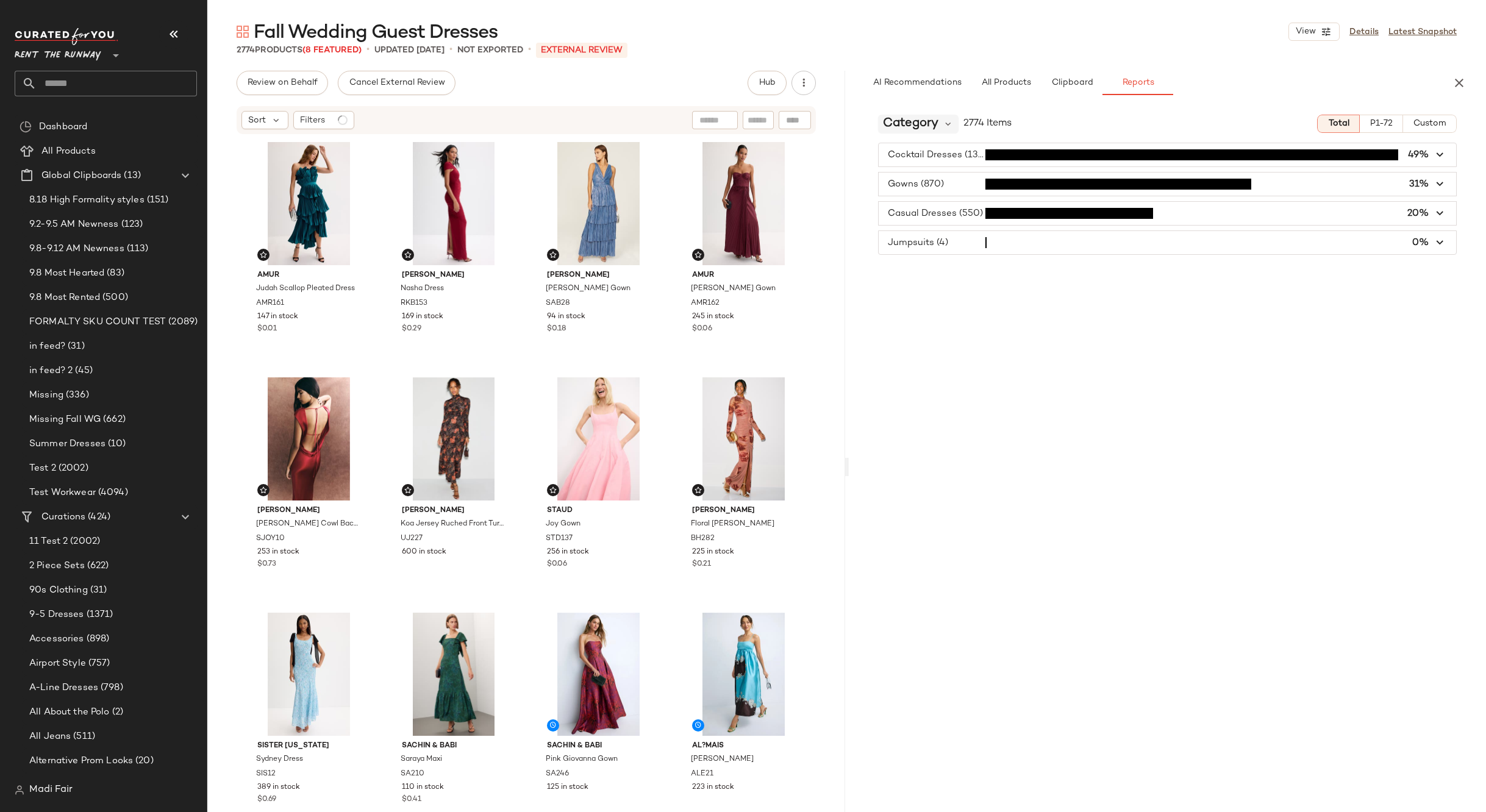
click at [941, 120] on div "Category" at bounding box center [919, 123] width 81 height 18
click at [942, 181] on span "Seasonality" at bounding box center [916, 181] width 56 height 10
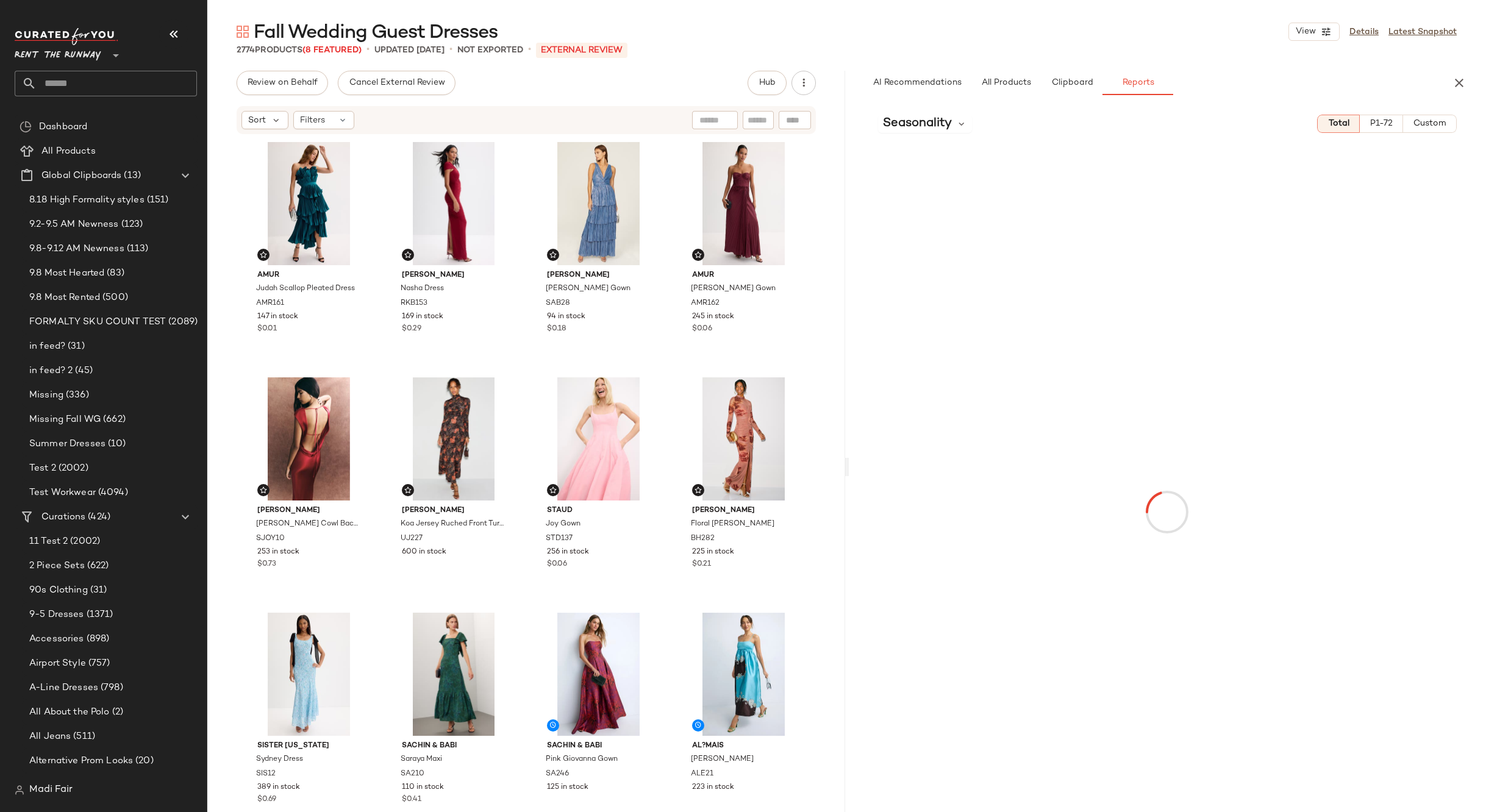
click at [1438, 128] on span "Custom" at bounding box center [1430, 124] width 34 height 10
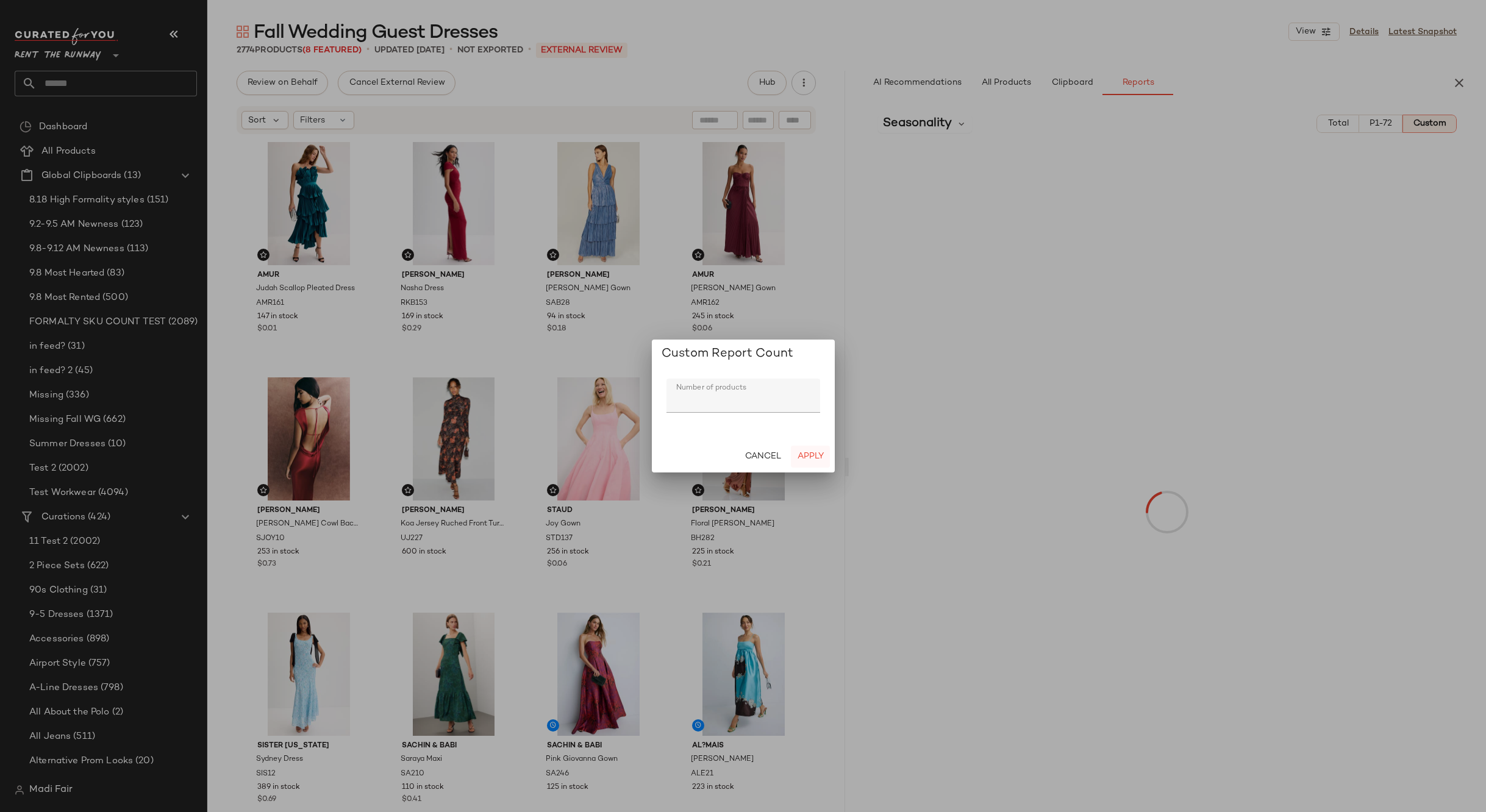
click at [803, 456] on span "Apply" at bounding box center [809, 457] width 27 height 10
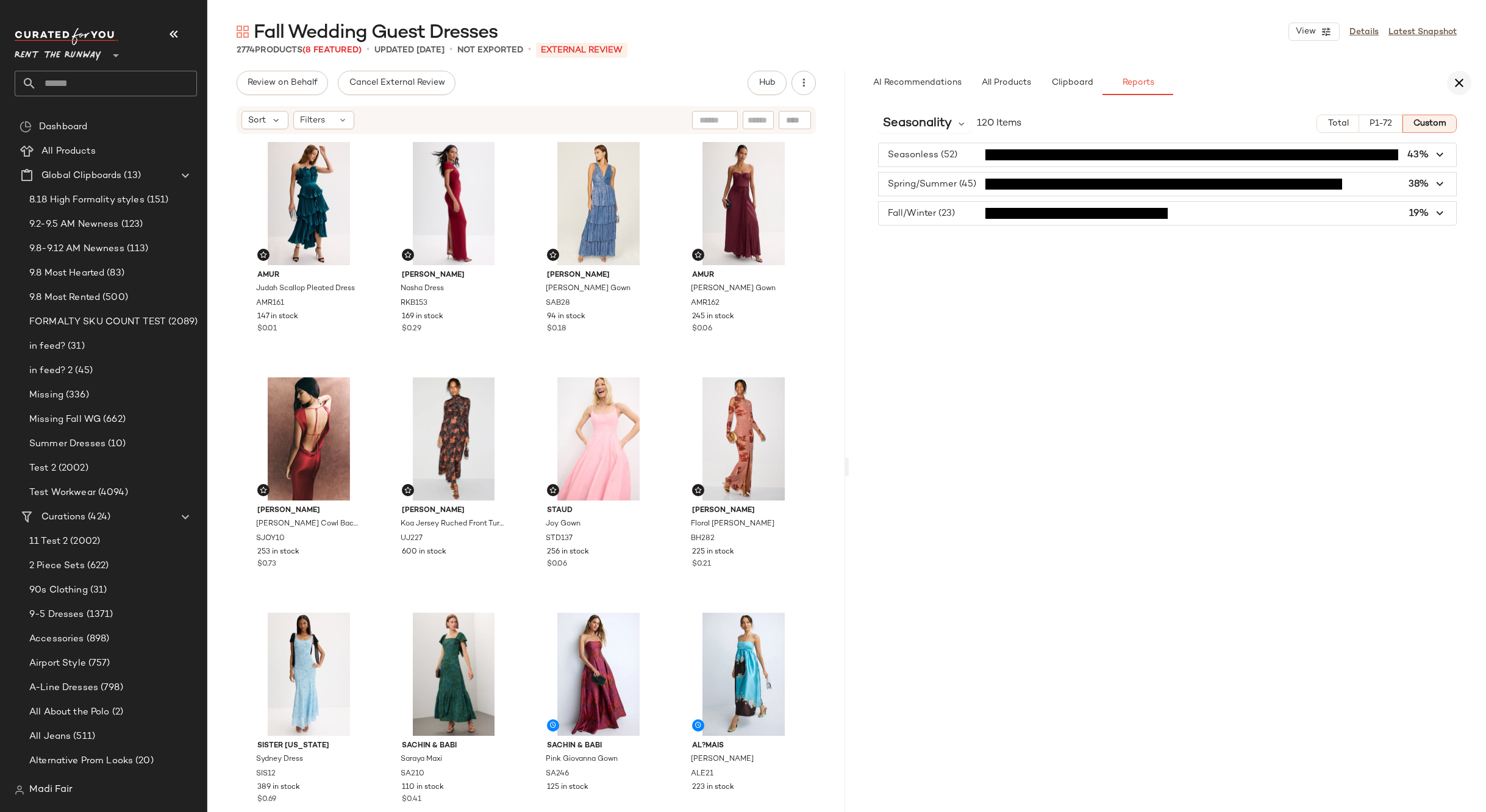
click at [1461, 80] on icon "button" at bounding box center [1459, 83] width 14 height 14
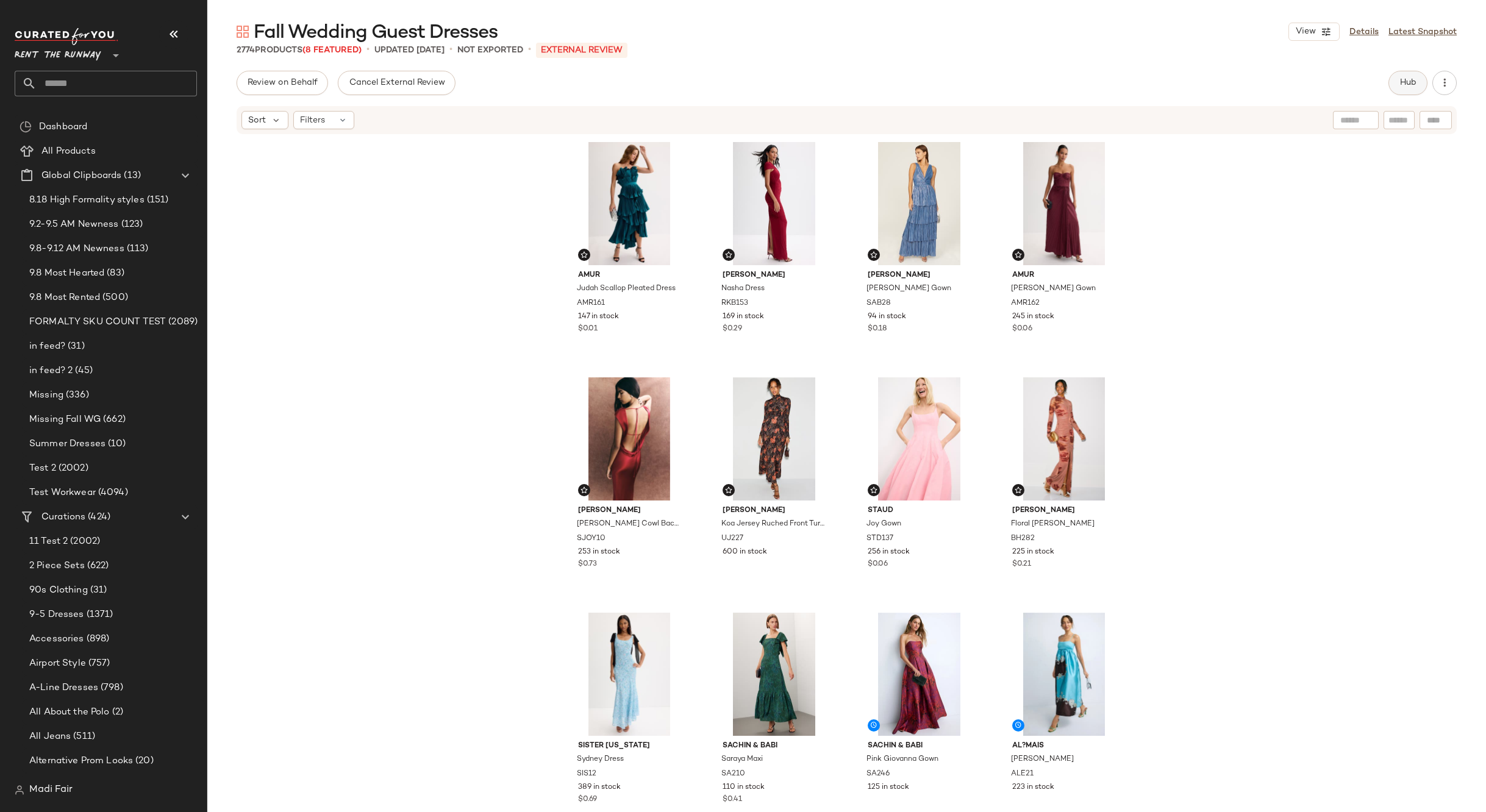
click at [1406, 91] on button "Hub" at bounding box center [1408, 83] width 39 height 24
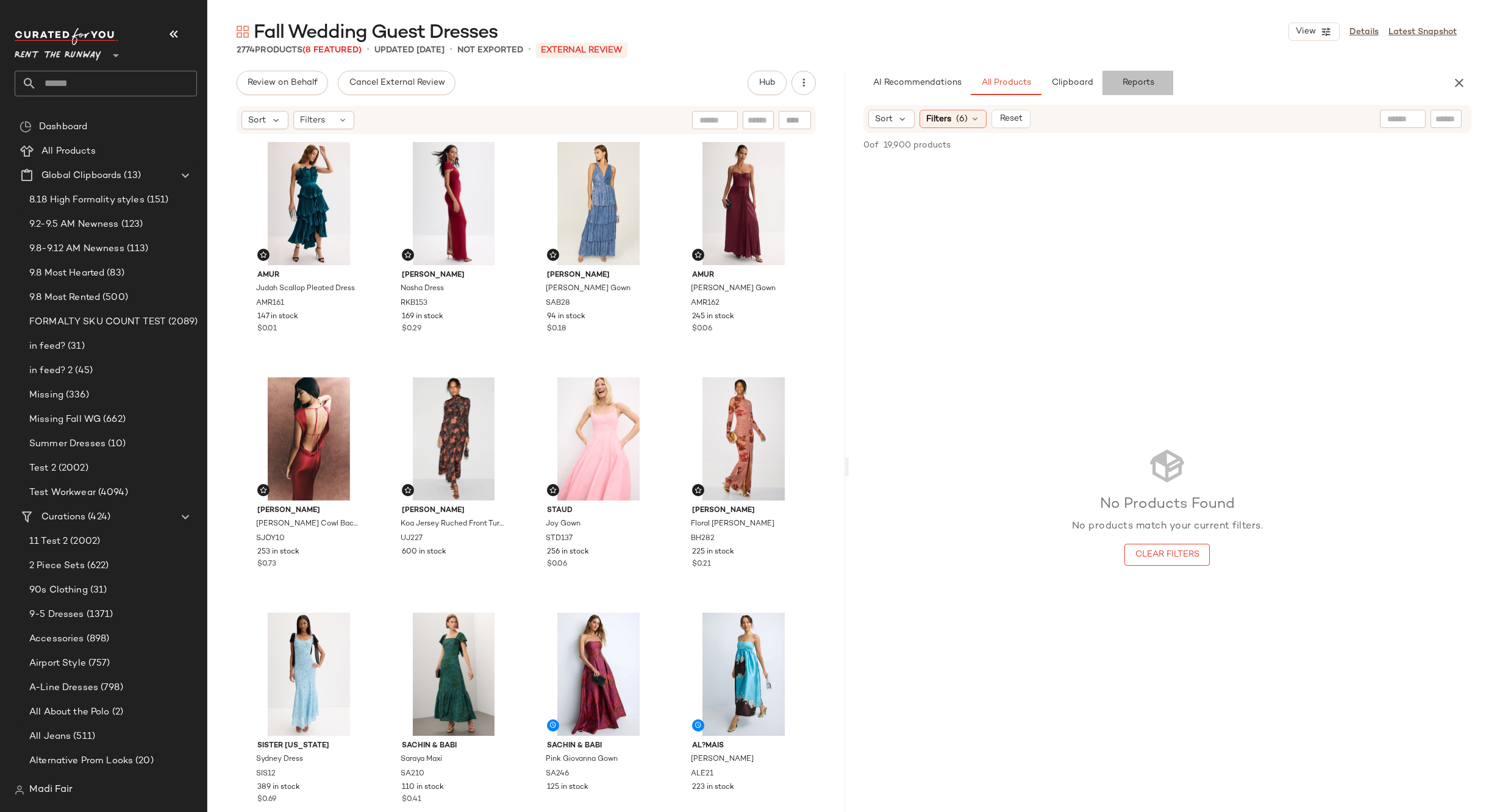
click at [1153, 77] on button "Reports" at bounding box center [1138, 83] width 71 height 24
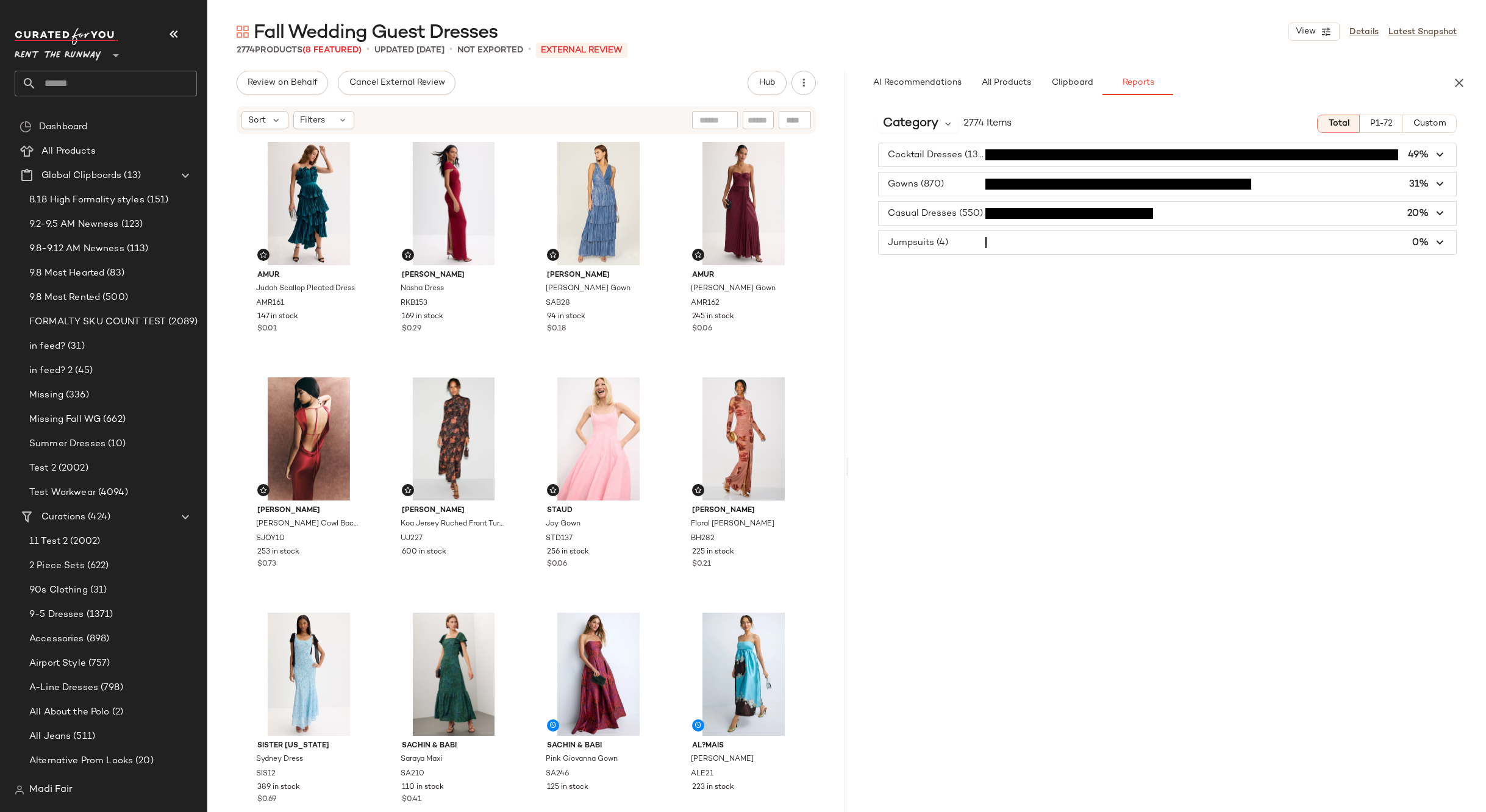
click at [1183, 423] on div "Category 2774 Items Total P1-72 Custom Cocktail Dresses (1350) 49% Gowns (870) …" at bounding box center [1168, 484] width 638 height 759
click at [1459, 82] on icon "button" at bounding box center [1459, 83] width 14 height 14
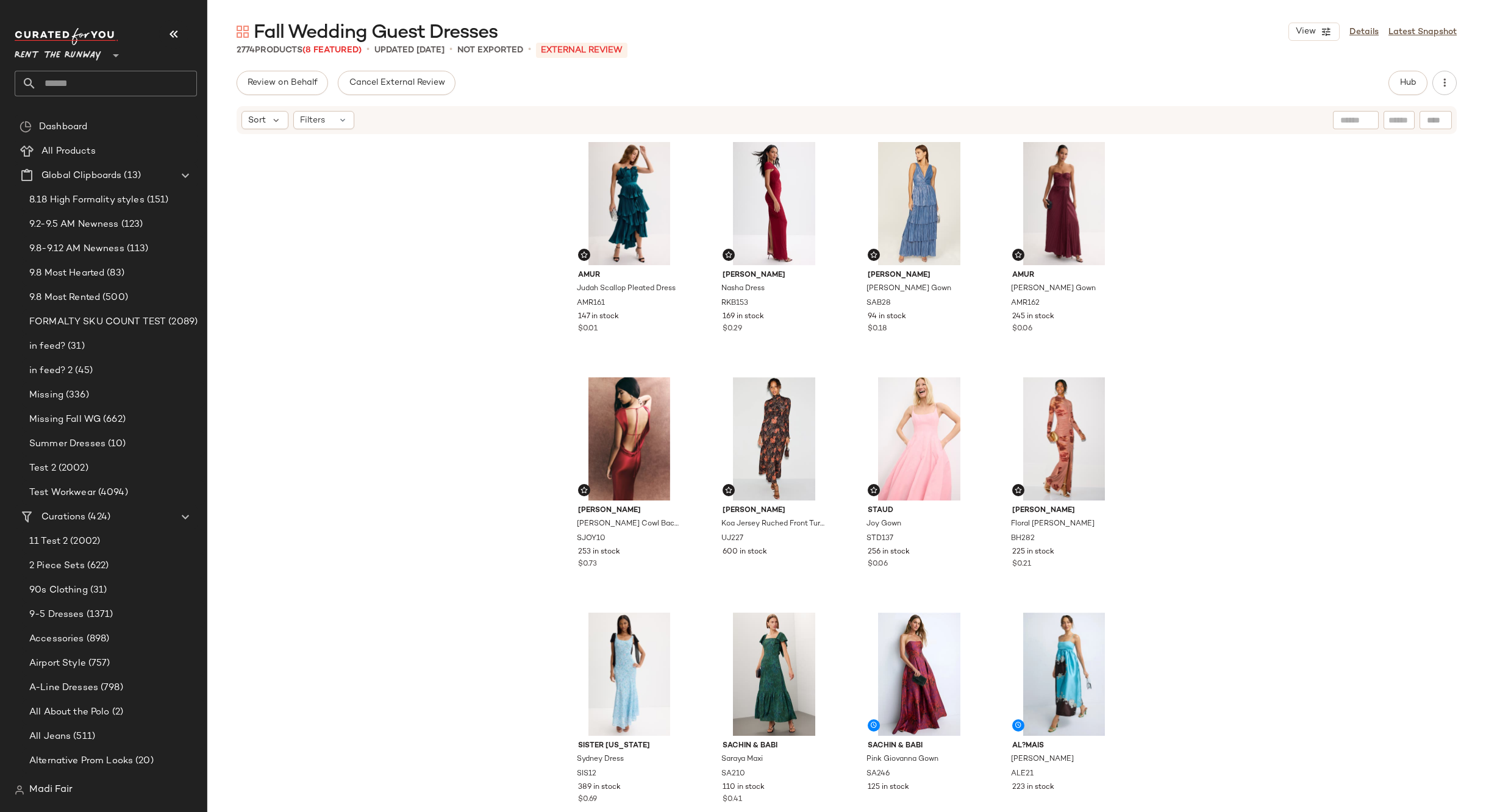
click at [410, 202] on div "AMUR Judah Scallop Pleated Dress AMR161 147 in stock $0.01 [PERSON_NAME] Nasha …" at bounding box center [847, 472] width 1279 height 673
